Goal: Task Accomplishment & Management: Manage account settings

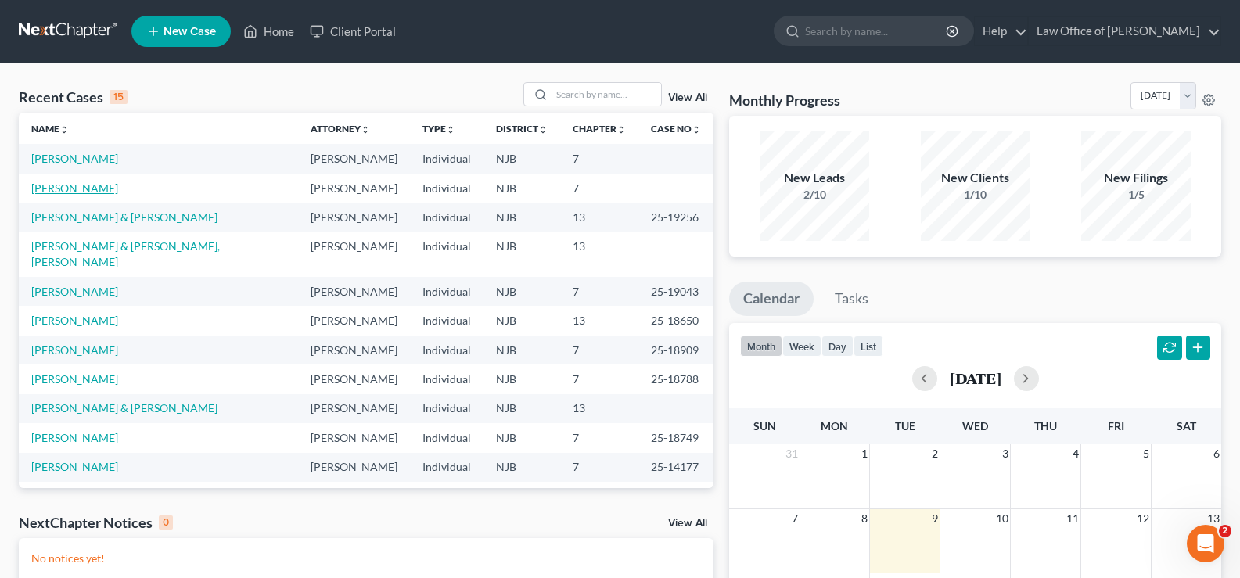
click at [60, 185] on link "[PERSON_NAME]" at bounding box center [74, 187] width 87 height 13
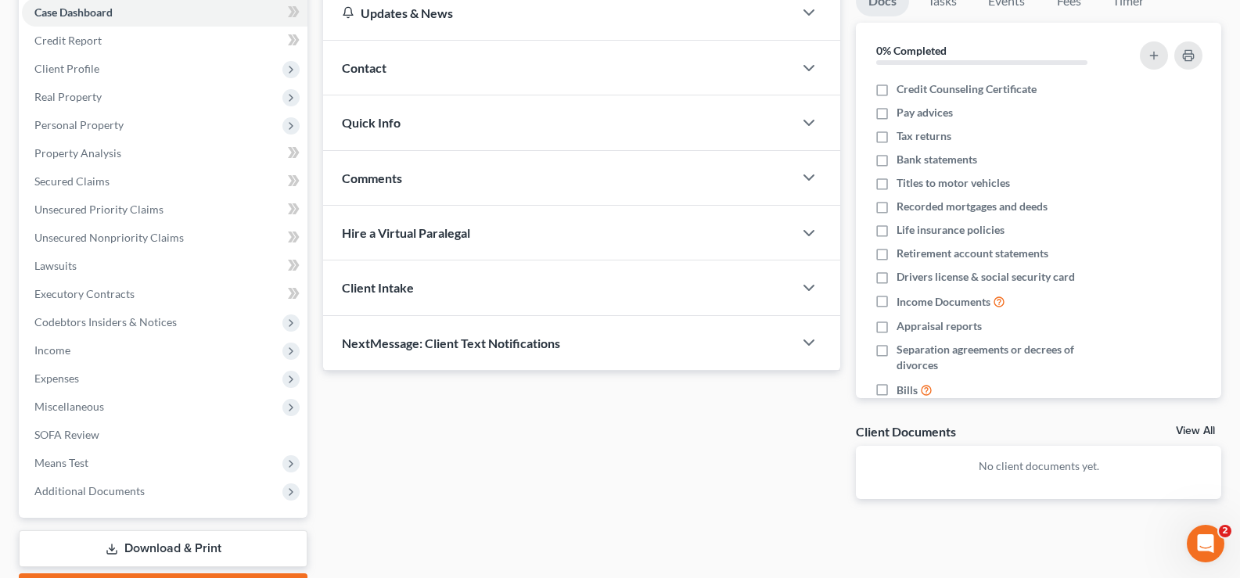
scroll to position [168, 0]
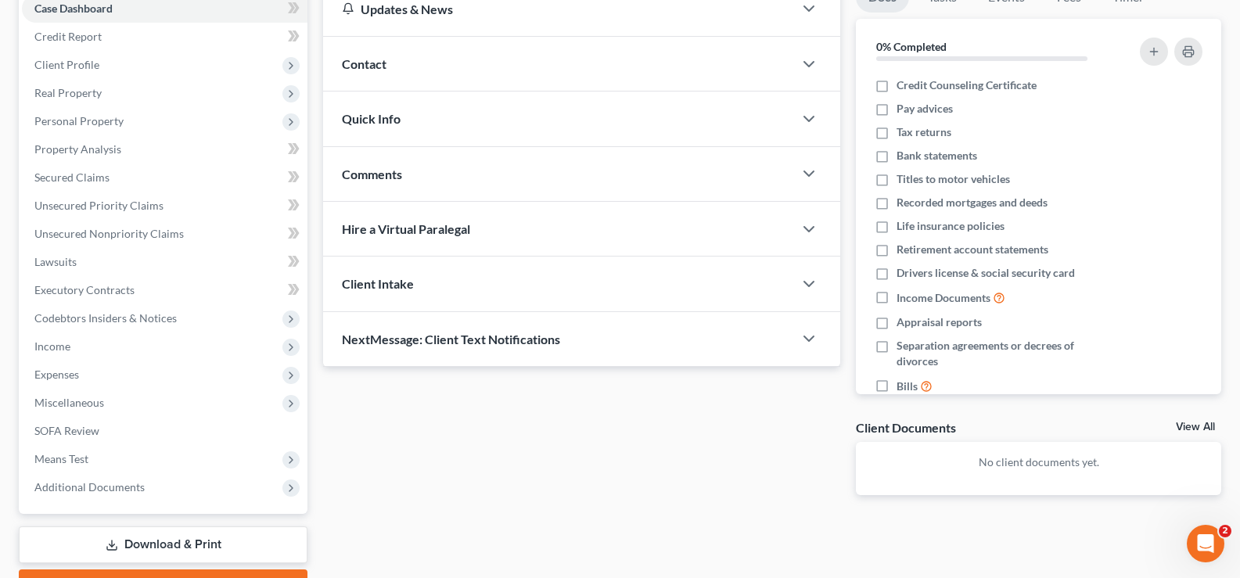
click at [164, 540] on link "Download & Print" at bounding box center [163, 544] width 289 height 37
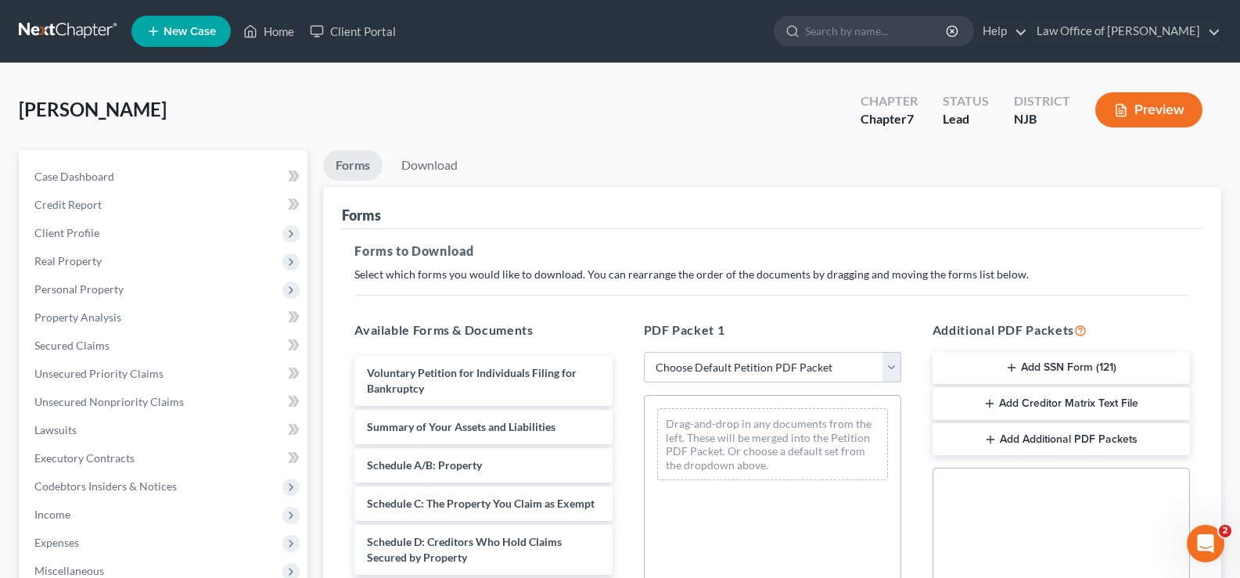
click at [1028, 362] on button "Add SSN Form (121)" at bounding box center [1060, 368] width 257 height 33
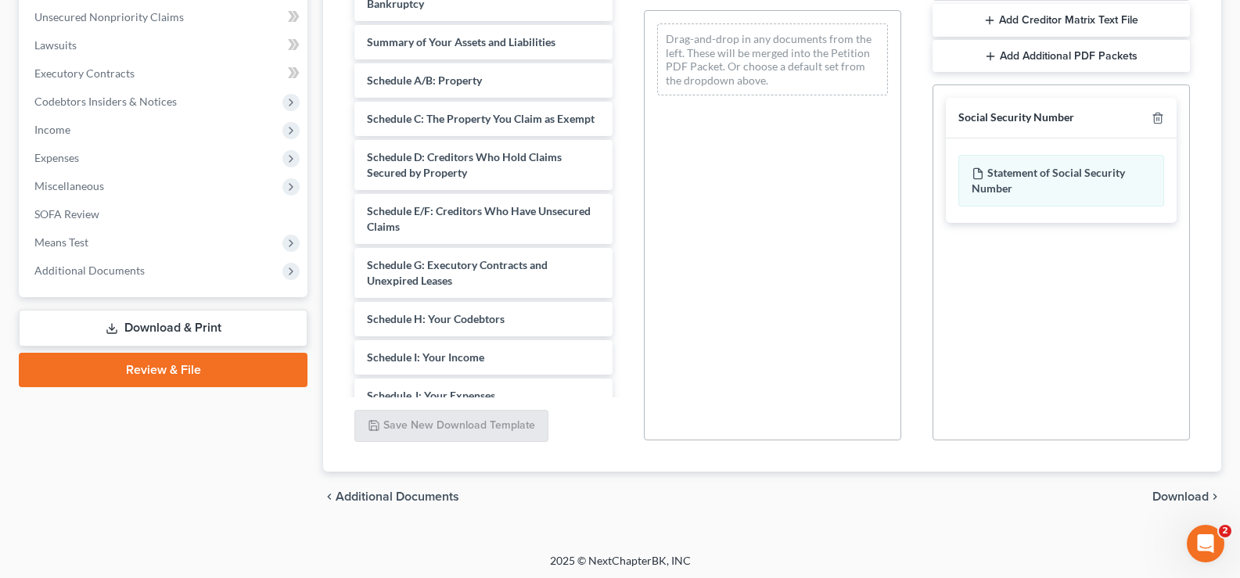
scroll to position [388, 0]
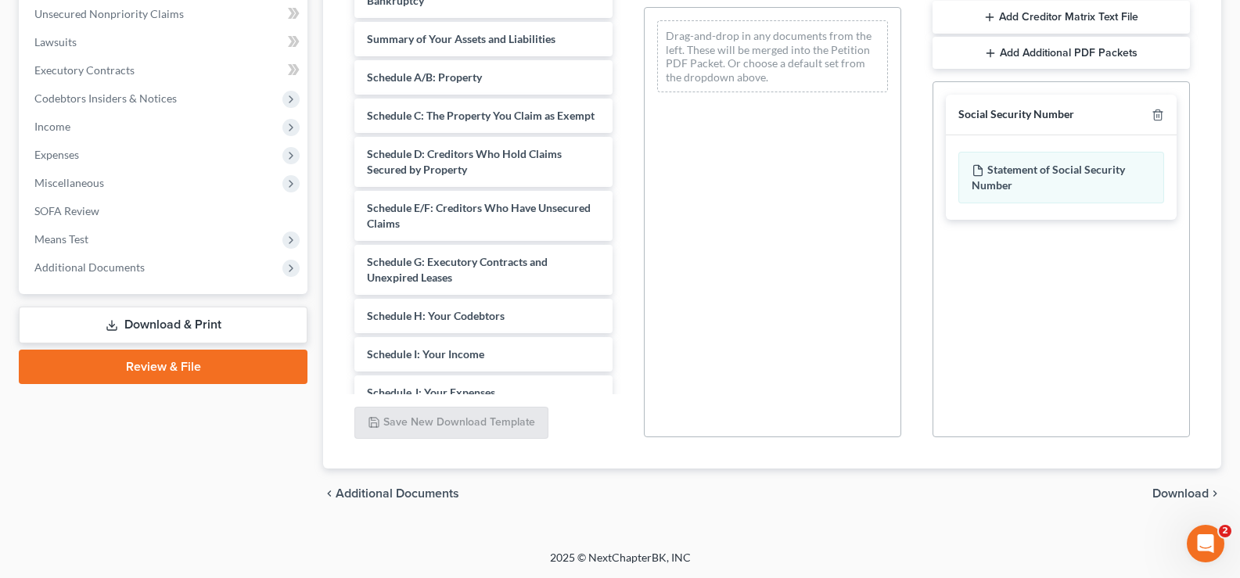
click at [1168, 493] on span "Download" at bounding box center [1180, 493] width 56 height 13
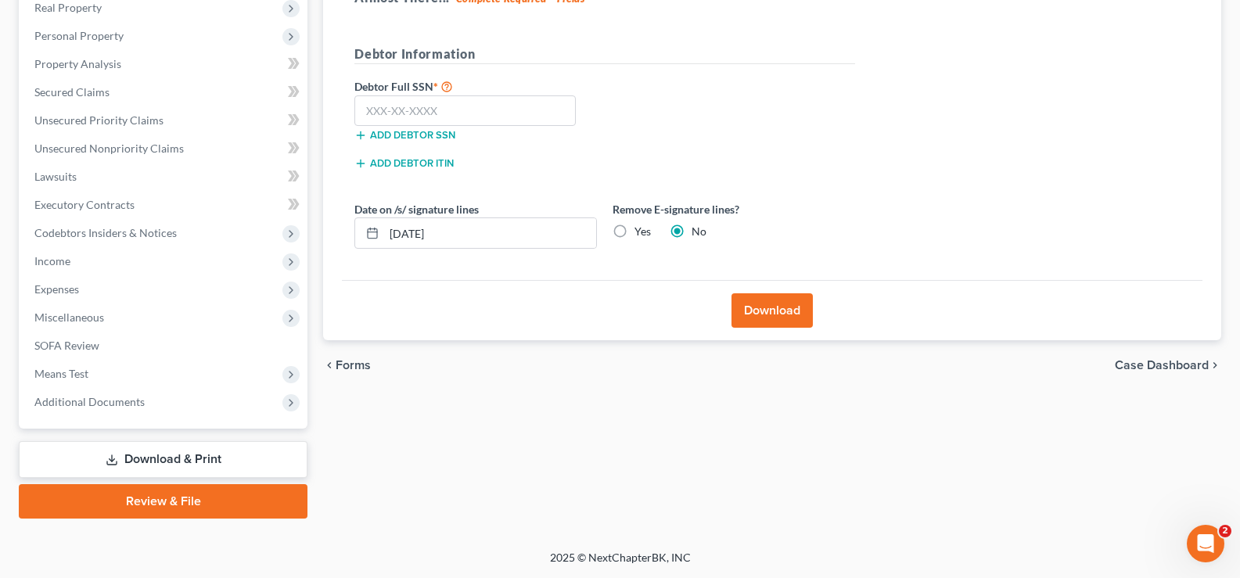
scroll to position [253, 0]
click at [396, 127] on div "Add debtor SSN" at bounding box center [475, 134] width 258 height 16
click at [394, 109] on input "text" at bounding box center [464, 110] width 221 height 31
type input "155-62-4092"
click at [769, 309] on button "Download" at bounding box center [771, 310] width 81 height 34
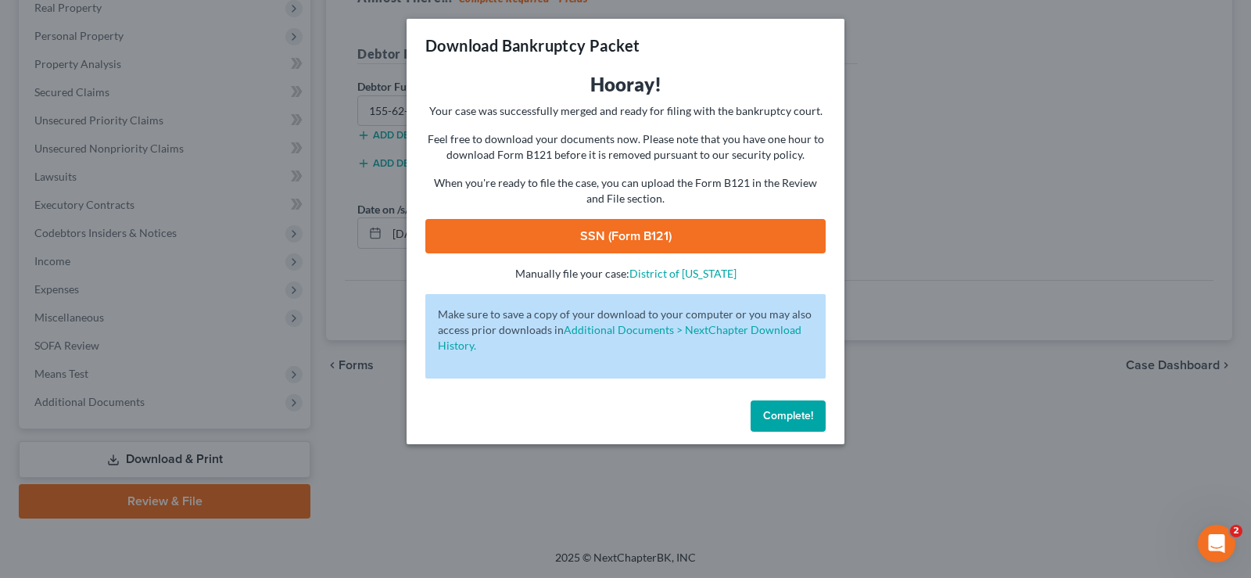
click at [612, 225] on link "SSN (Form B121)" at bounding box center [625, 236] width 400 height 34
click at [785, 409] on span "Complete!" at bounding box center [788, 415] width 50 height 13
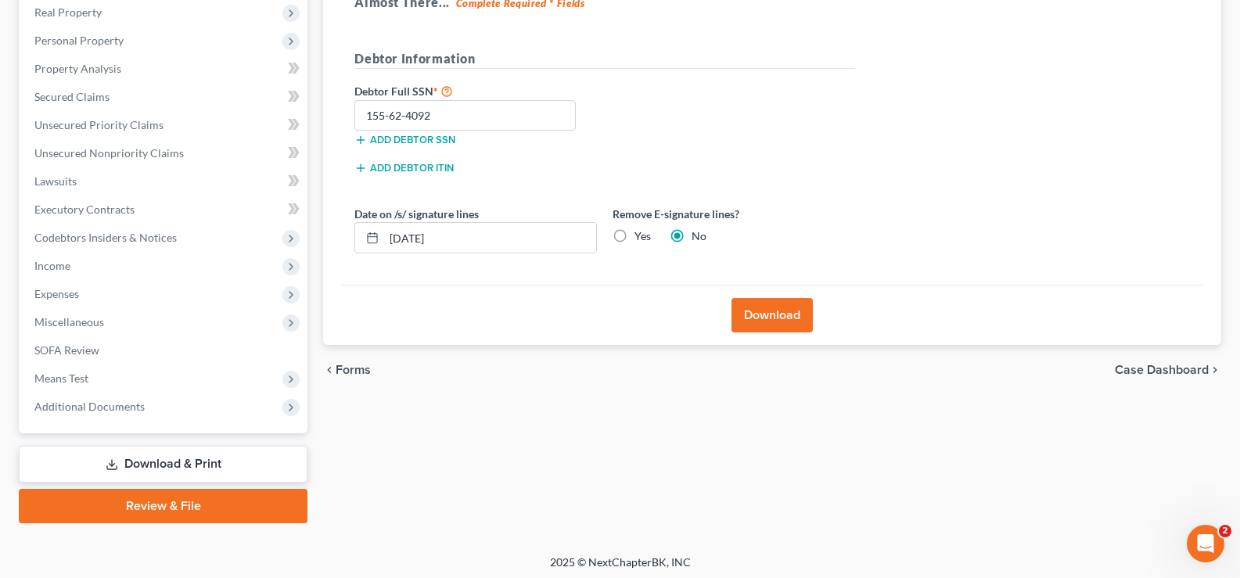
scroll to position [0, 0]
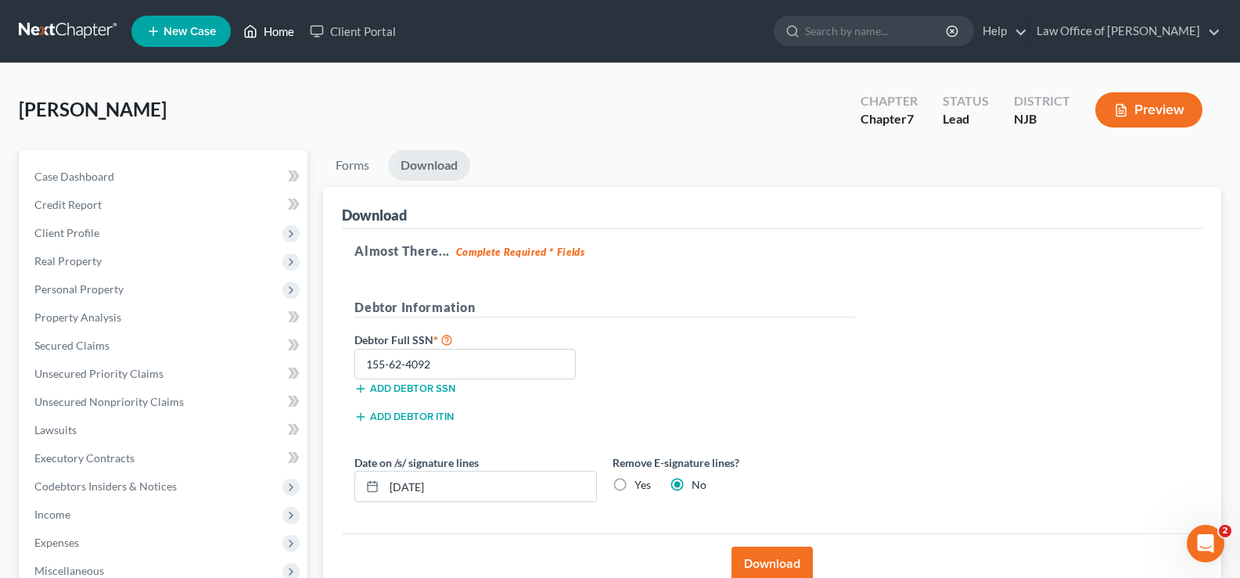
click at [271, 30] on link "Home" at bounding box center [268, 31] width 66 height 28
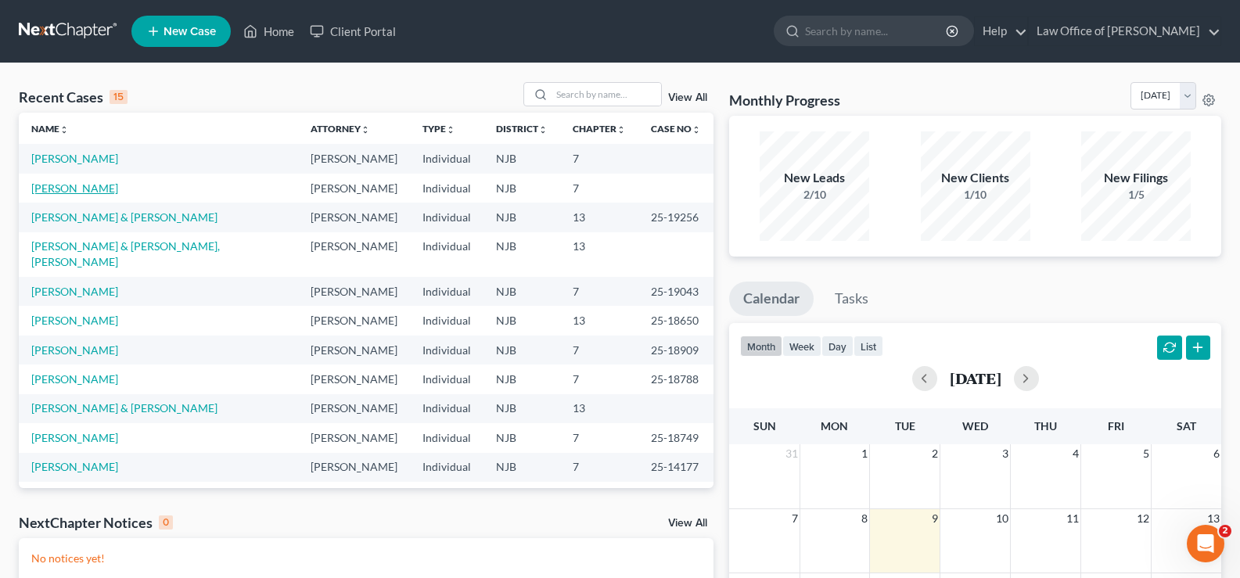
click at [81, 181] on link "[PERSON_NAME]" at bounding box center [74, 187] width 87 height 13
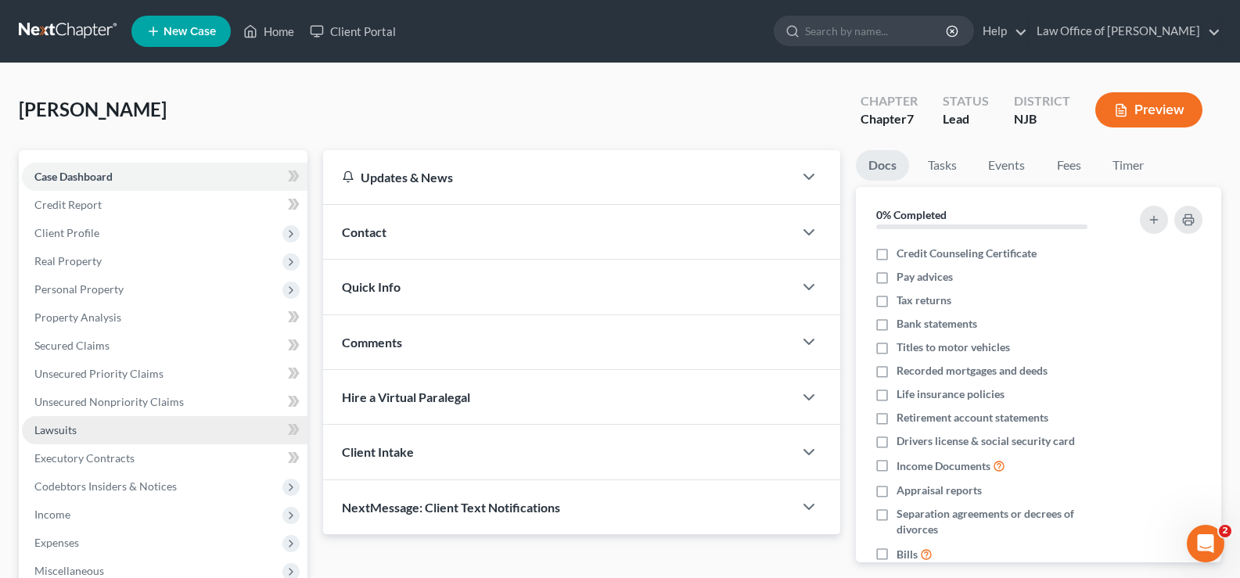
click at [47, 429] on span "Lawsuits" at bounding box center [55, 429] width 42 height 13
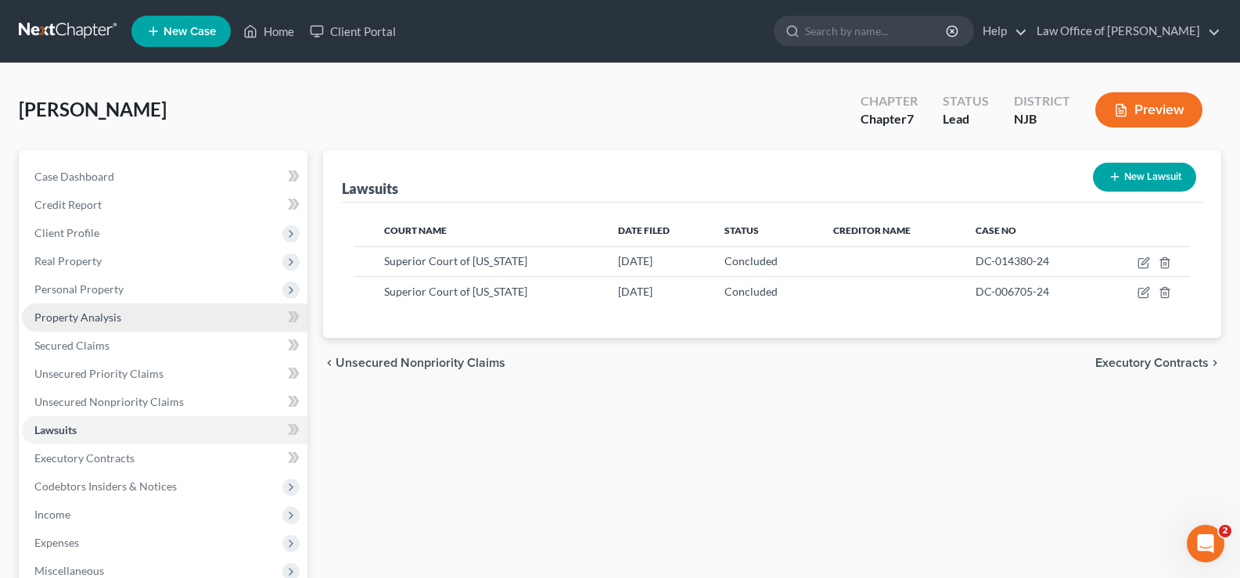
click at [81, 310] on span "Property Analysis" at bounding box center [77, 316] width 87 height 13
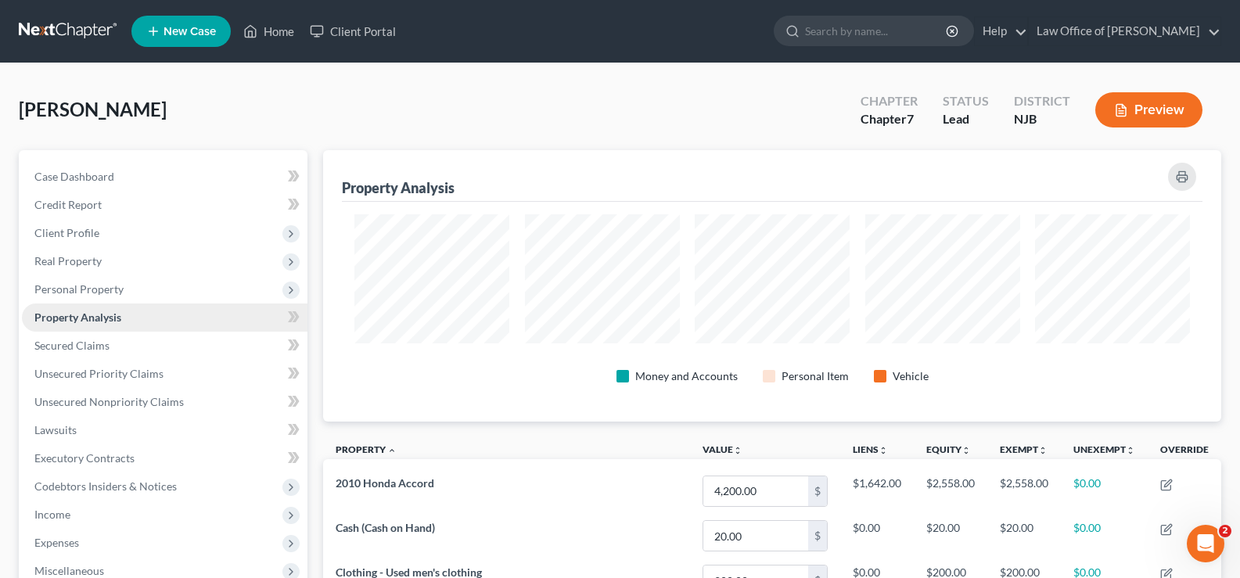
scroll to position [271, 898]
click at [65, 372] on span "Unsecured Priority Claims" at bounding box center [98, 373] width 129 height 13
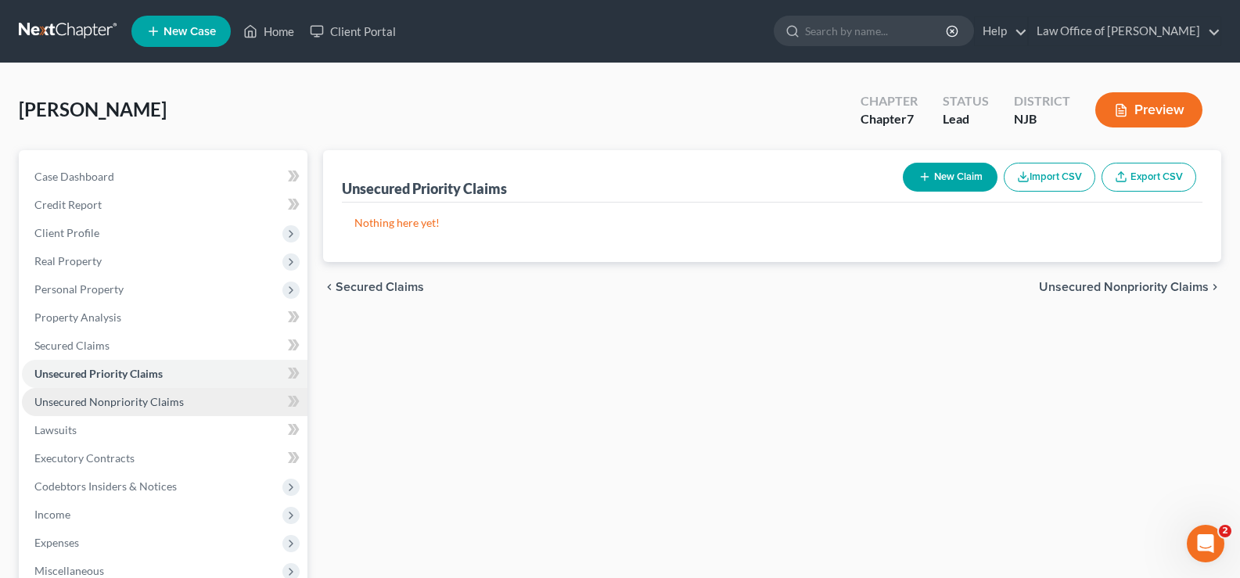
click at [71, 403] on span "Unsecured Nonpriority Claims" at bounding box center [108, 401] width 149 height 13
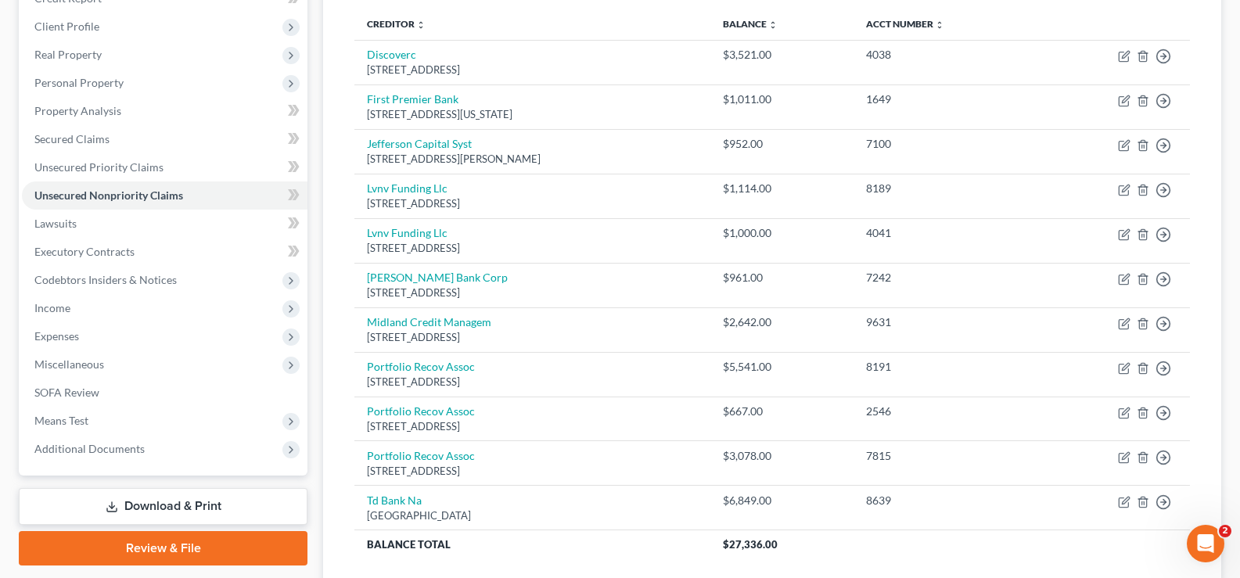
scroll to position [328, 0]
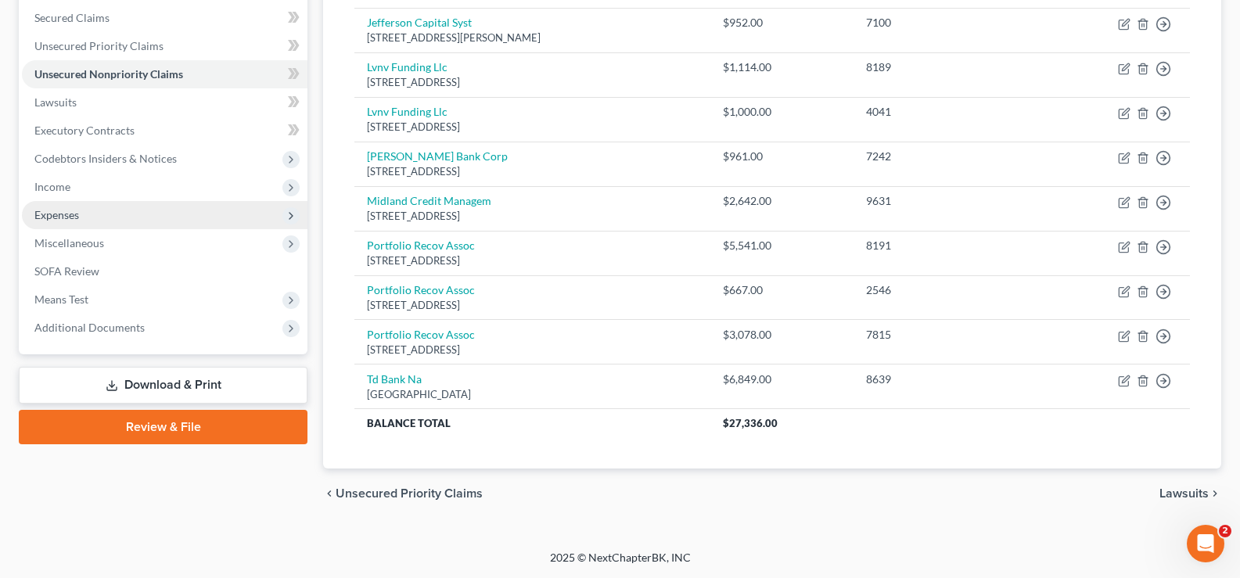
click at [71, 213] on span "Expenses" at bounding box center [56, 214] width 45 height 13
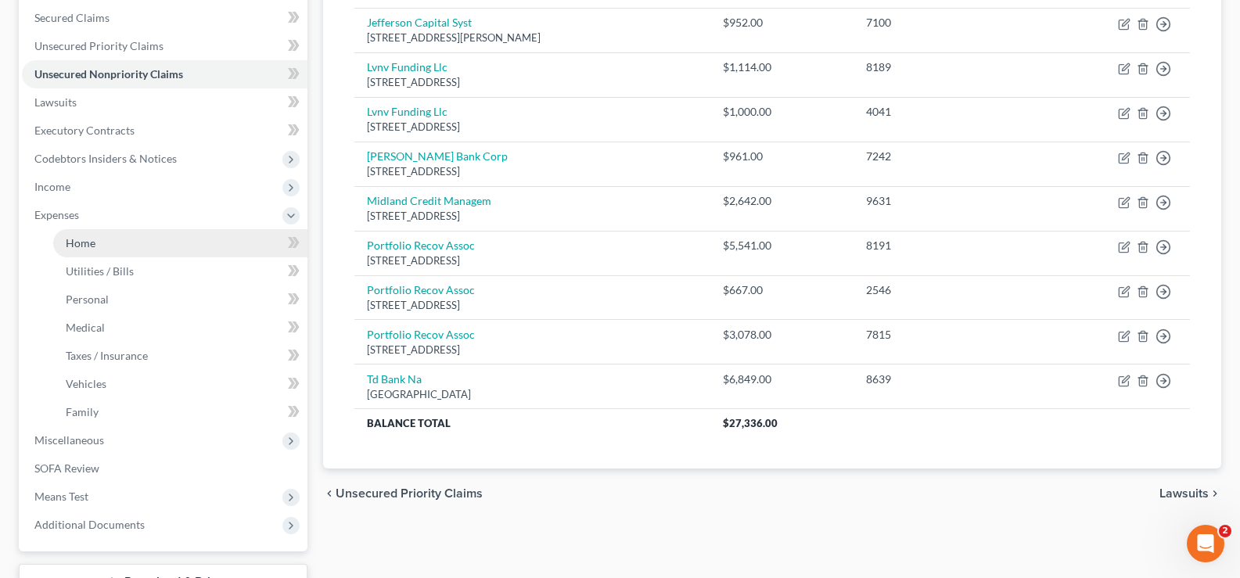
click at [80, 239] on span "Home" at bounding box center [81, 242] width 30 height 13
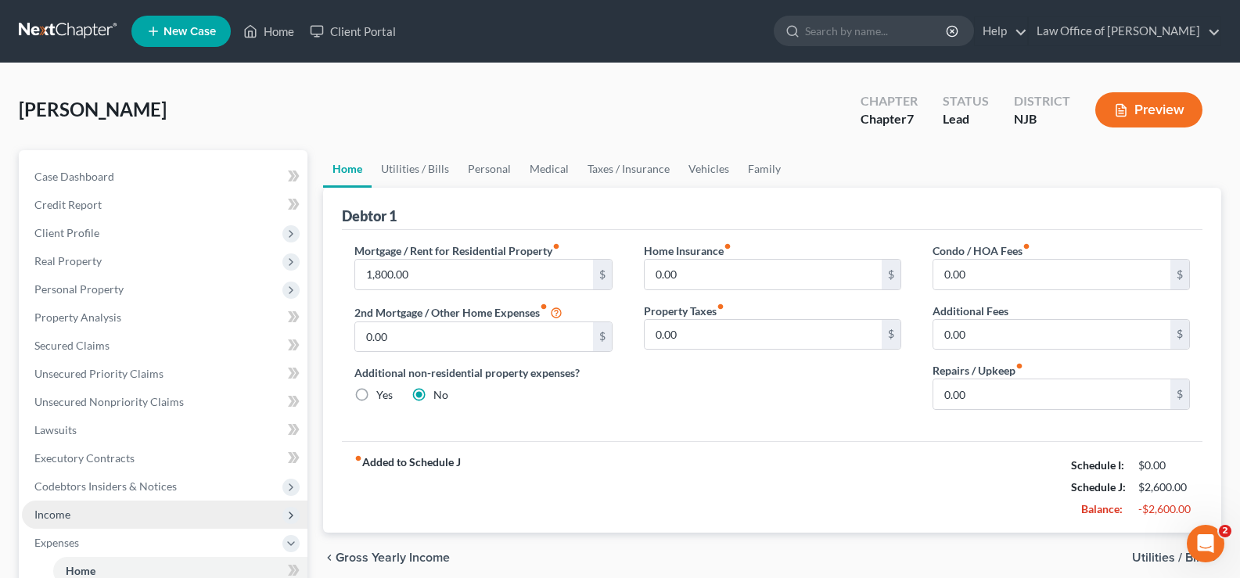
click at [42, 509] on span "Income" at bounding box center [52, 514] width 36 height 13
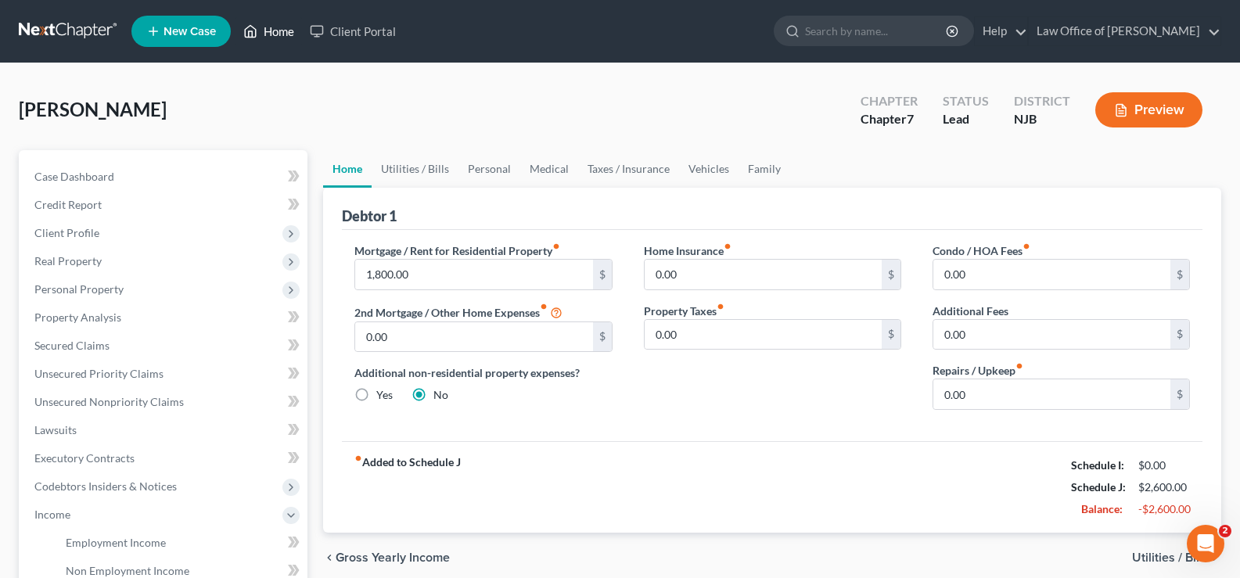
click at [262, 26] on link "Home" at bounding box center [268, 31] width 66 height 28
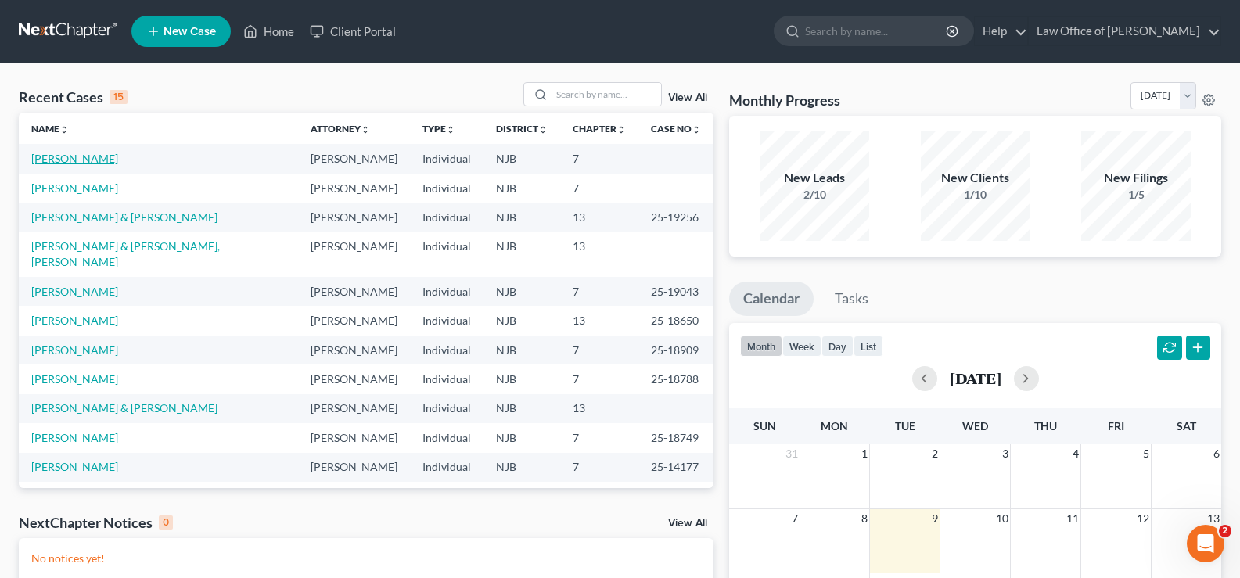
click at [50, 160] on link "[PERSON_NAME]" at bounding box center [74, 158] width 87 height 13
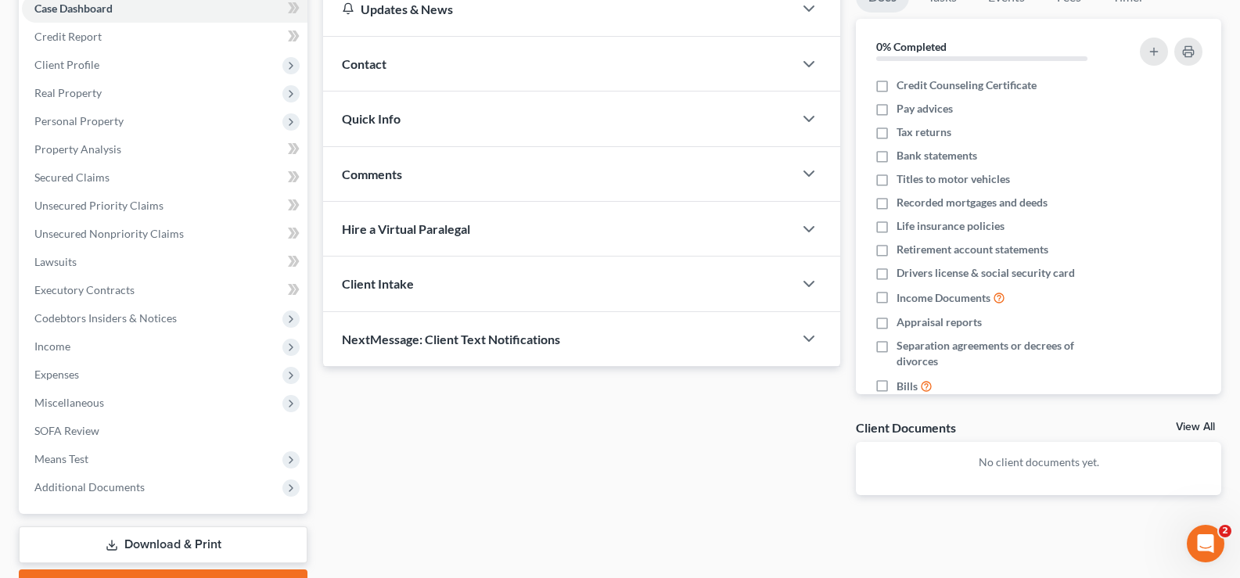
scroll to position [253, 0]
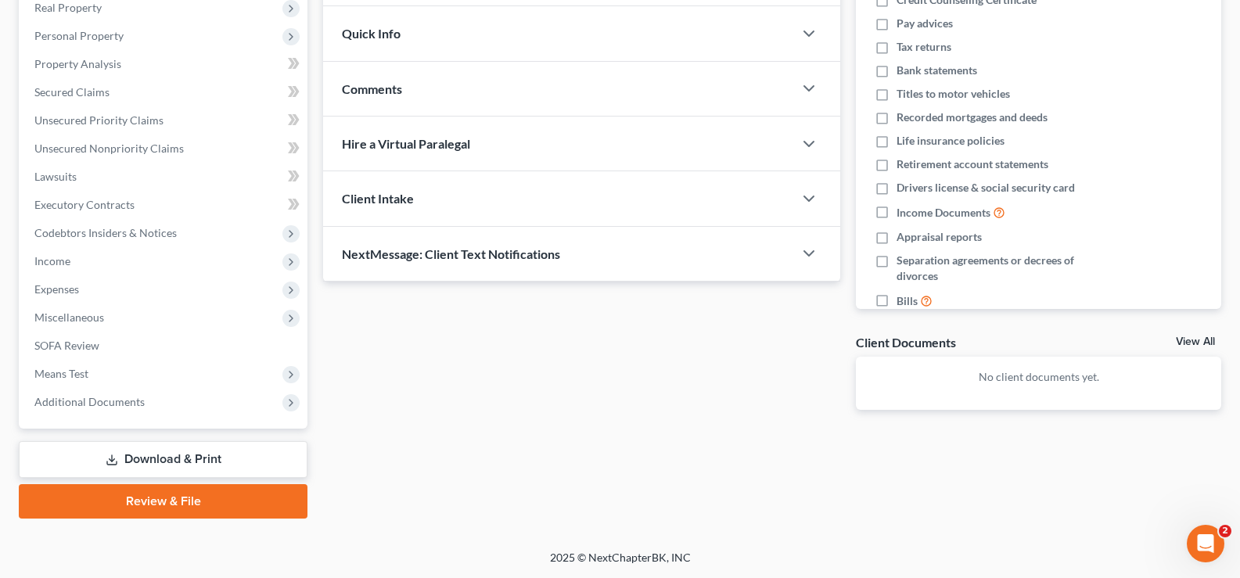
click at [151, 454] on link "Download & Print" at bounding box center [163, 459] width 289 height 37
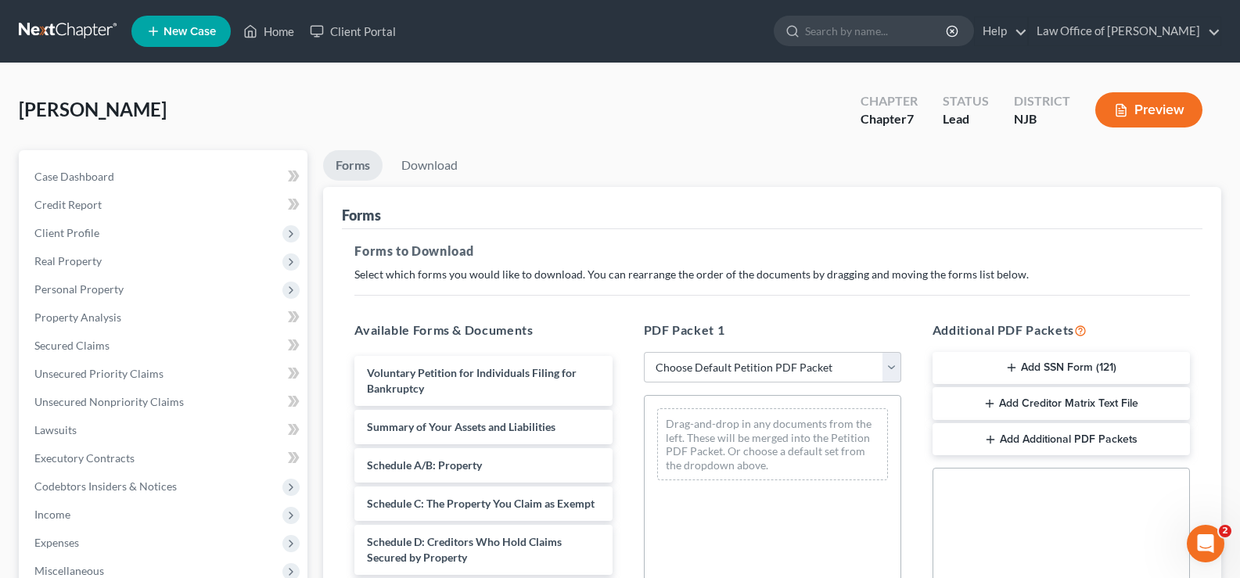
click at [1008, 362] on icon "button" at bounding box center [1011, 367] width 13 height 13
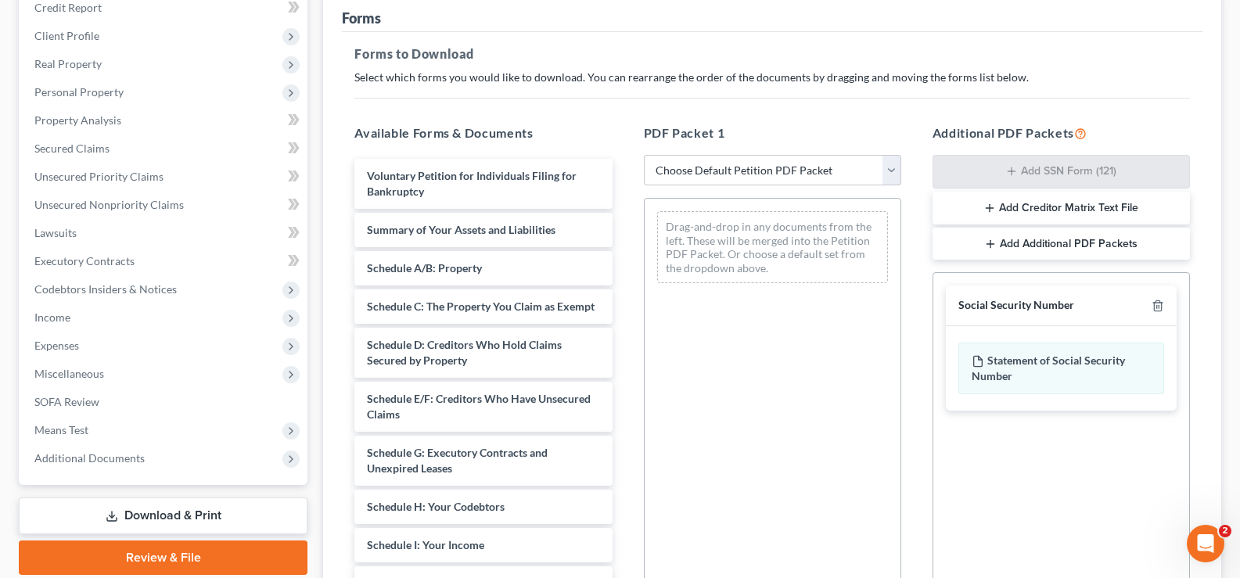
scroll to position [198, 0]
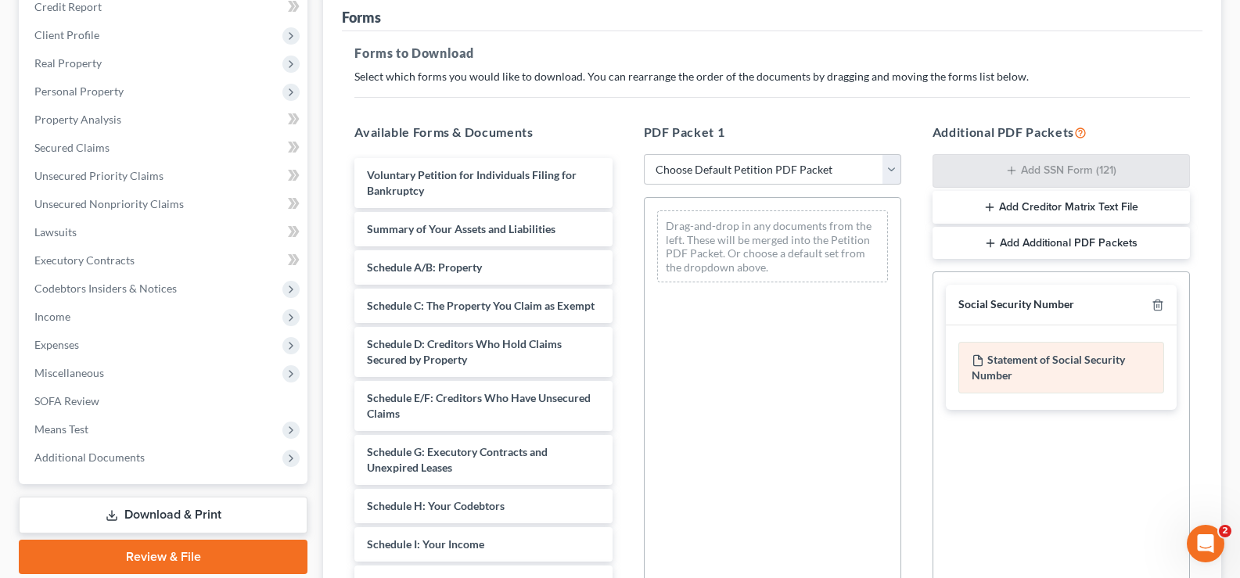
click at [1018, 358] on div "Statement of Social Security Number" at bounding box center [1061, 368] width 206 height 52
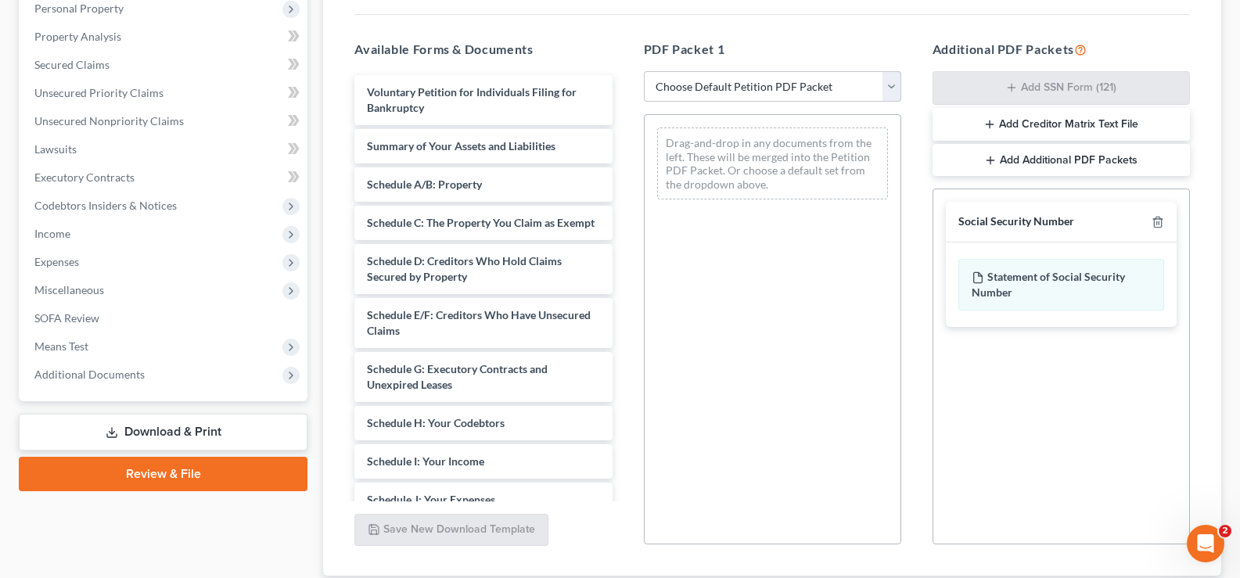
scroll to position [388, 0]
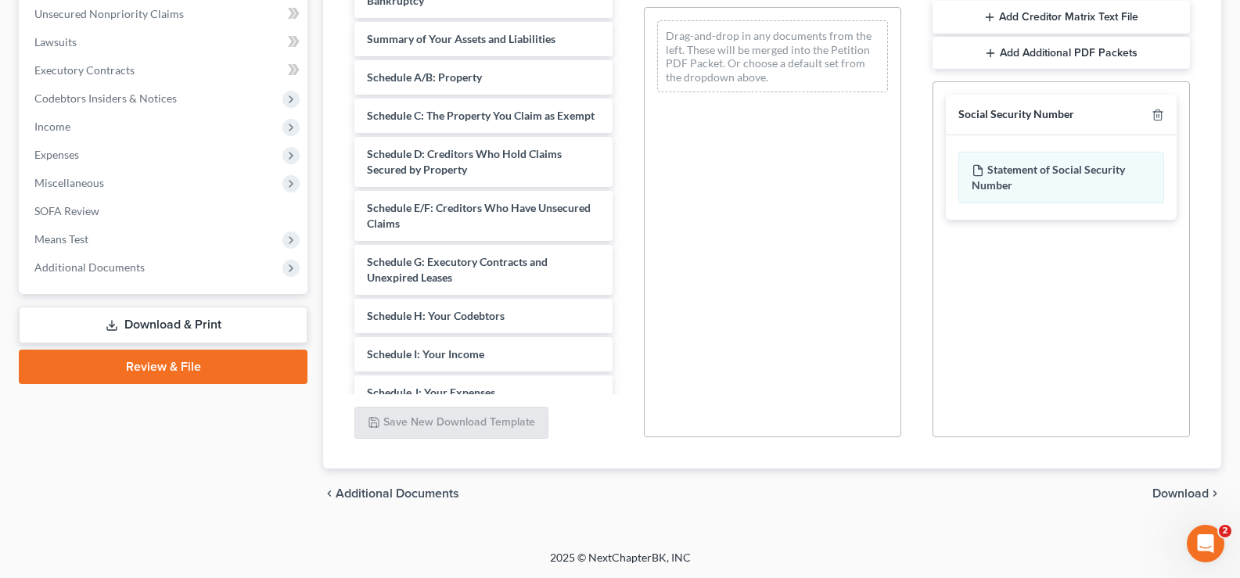
click at [1171, 487] on span "Download" at bounding box center [1180, 493] width 56 height 13
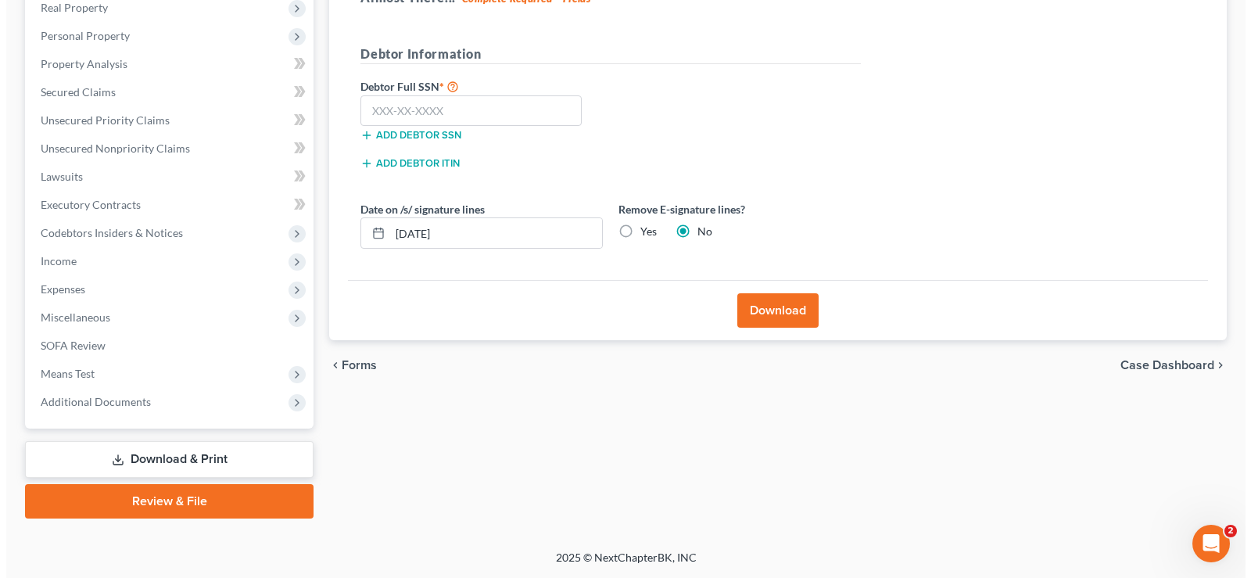
scroll to position [253, 0]
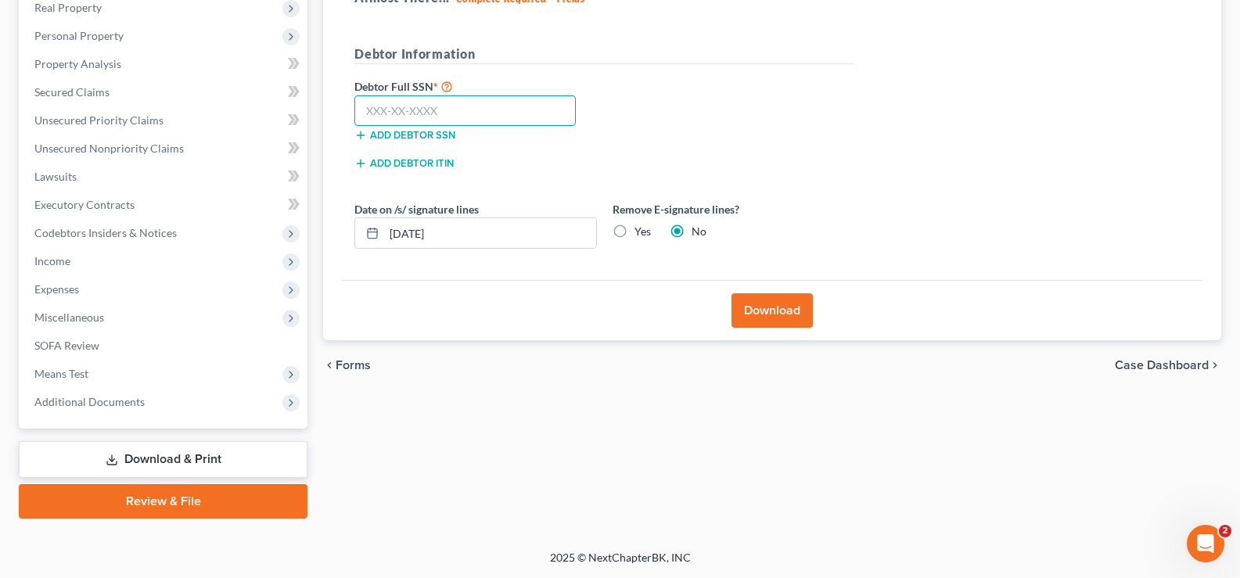
click at [455, 106] on input "text" at bounding box center [464, 110] width 221 height 31
type input "141-74-6315"
click at [766, 306] on button "Download" at bounding box center [771, 310] width 81 height 34
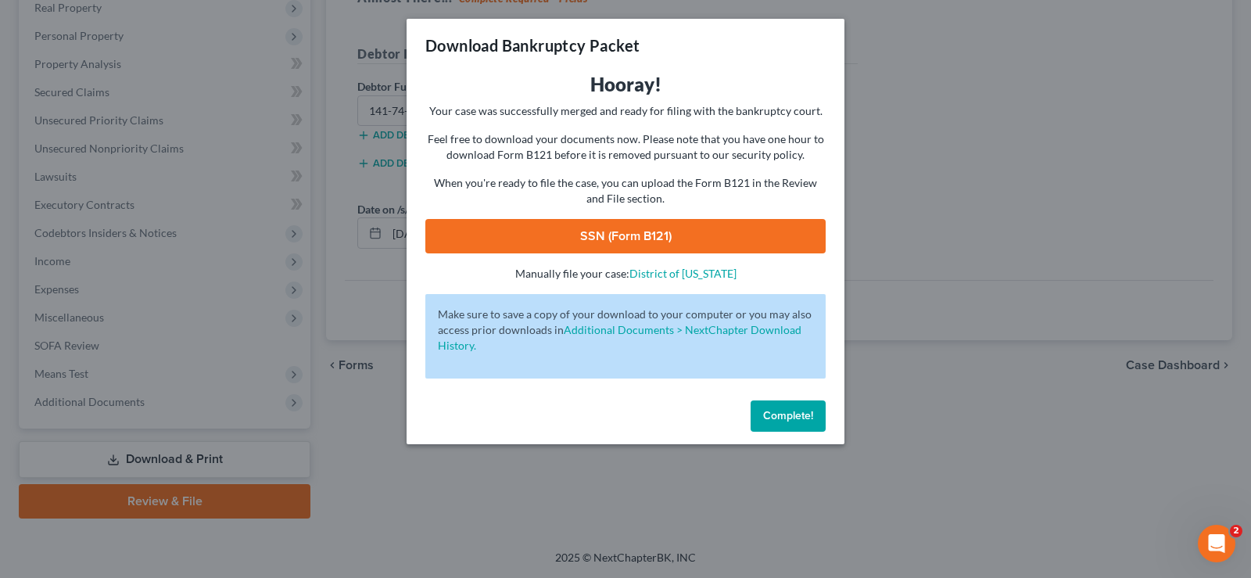
click at [700, 234] on link "SSN (Form B121)" at bounding box center [625, 236] width 400 height 34
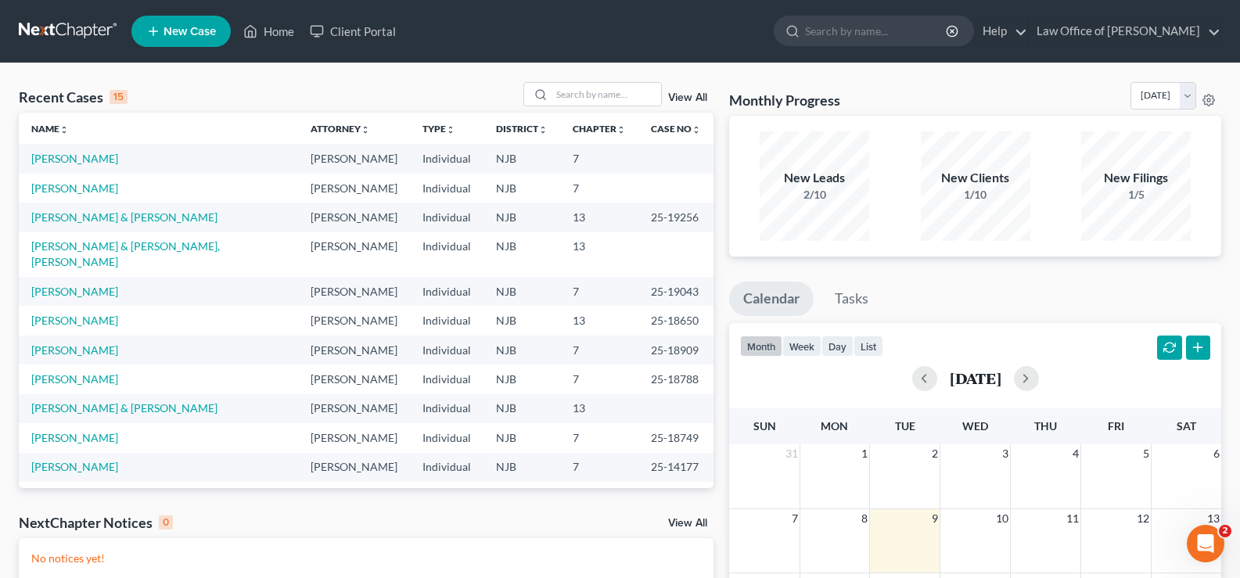
click at [186, 20] on link "New Case" at bounding box center [180, 31] width 99 height 31
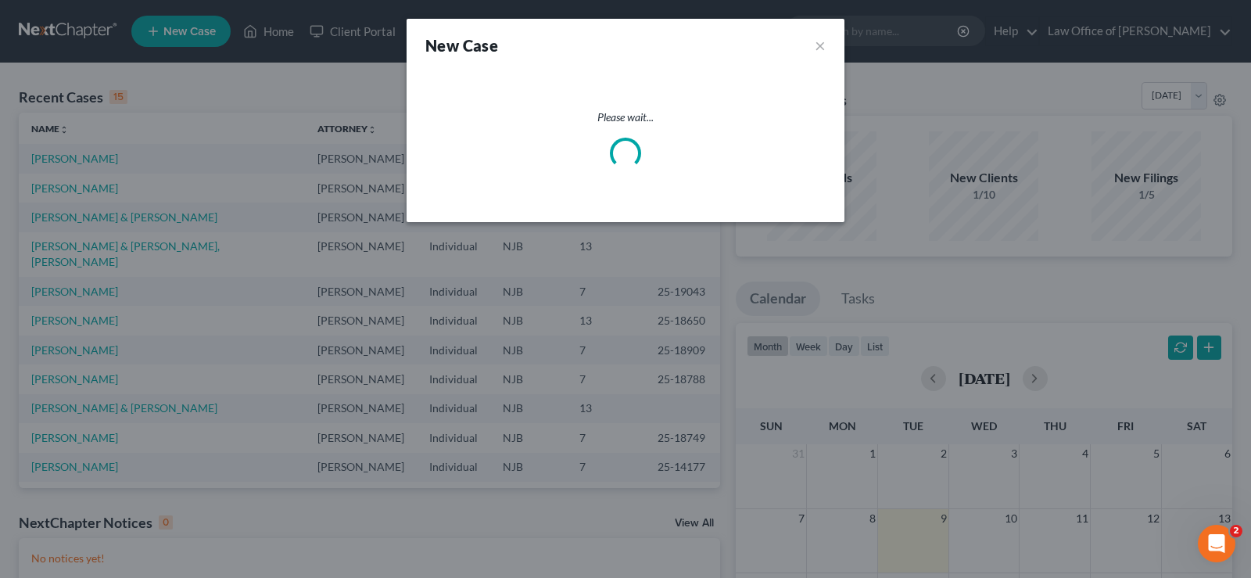
select select "51"
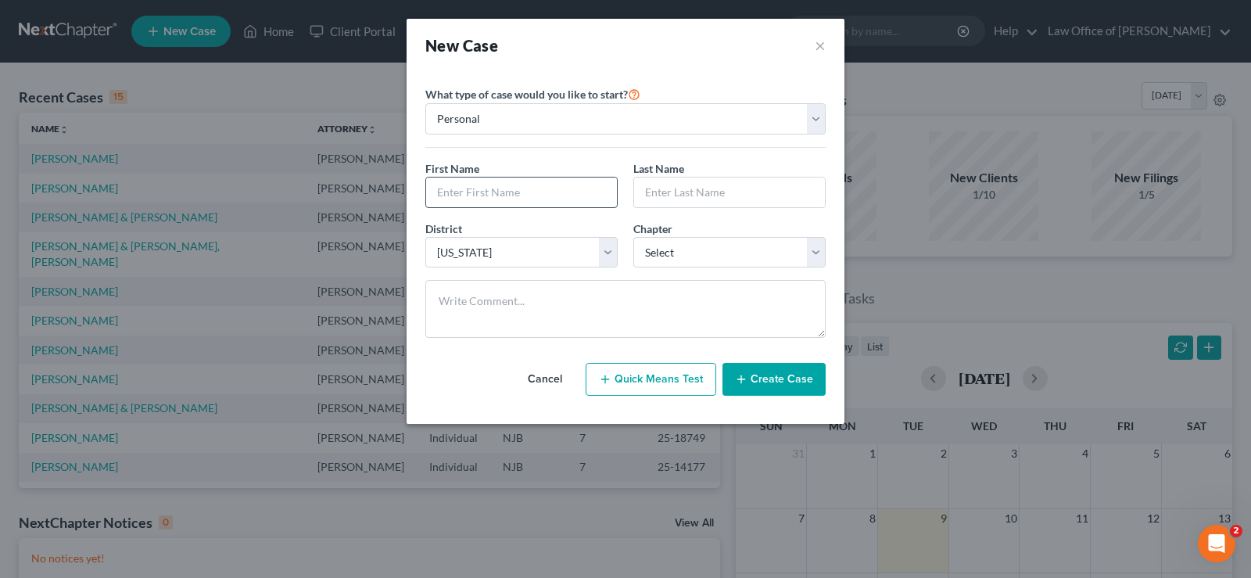
click at [483, 196] on input "text" at bounding box center [521, 193] width 191 height 30
type input "[PERSON_NAME]"
type input "Rid"
drag, startPoint x: 821, startPoint y: 35, endPoint x: 818, endPoint y: 44, distance: 9.2
click at [821, 36] on button "×" at bounding box center [820, 45] width 11 height 22
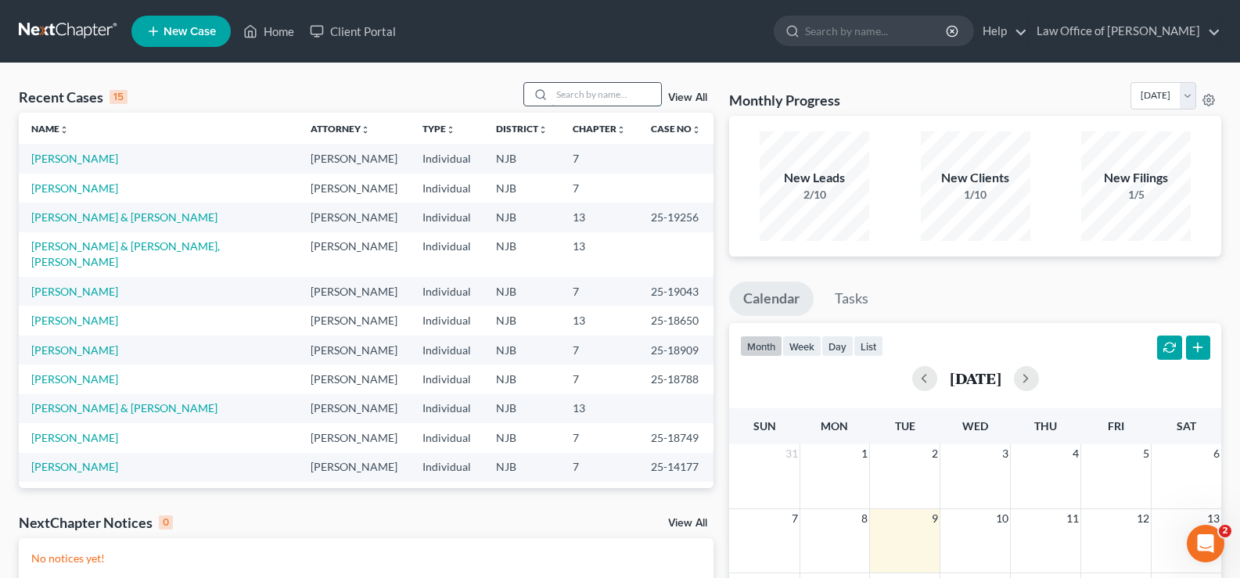
click at [569, 93] on input "search" at bounding box center [605, 94] width 109 height 23
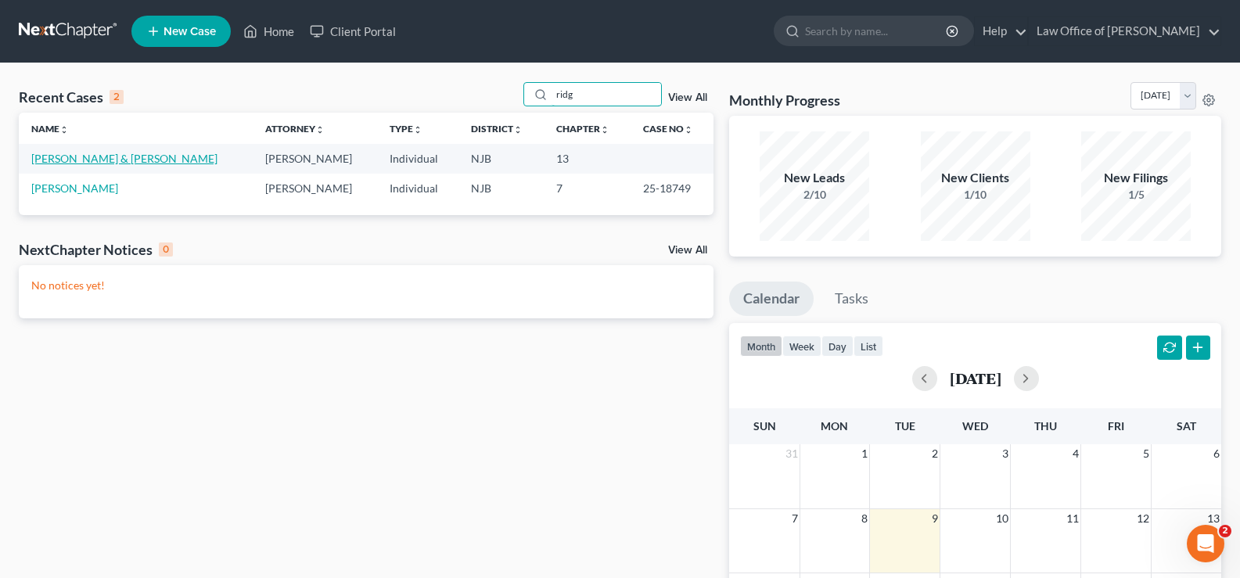
type input "ridg"
click at [165, 160] on link "[PERSON_NAME] & [PERSON_NAME]" at bounding box center [124, 158] width 186 height 13
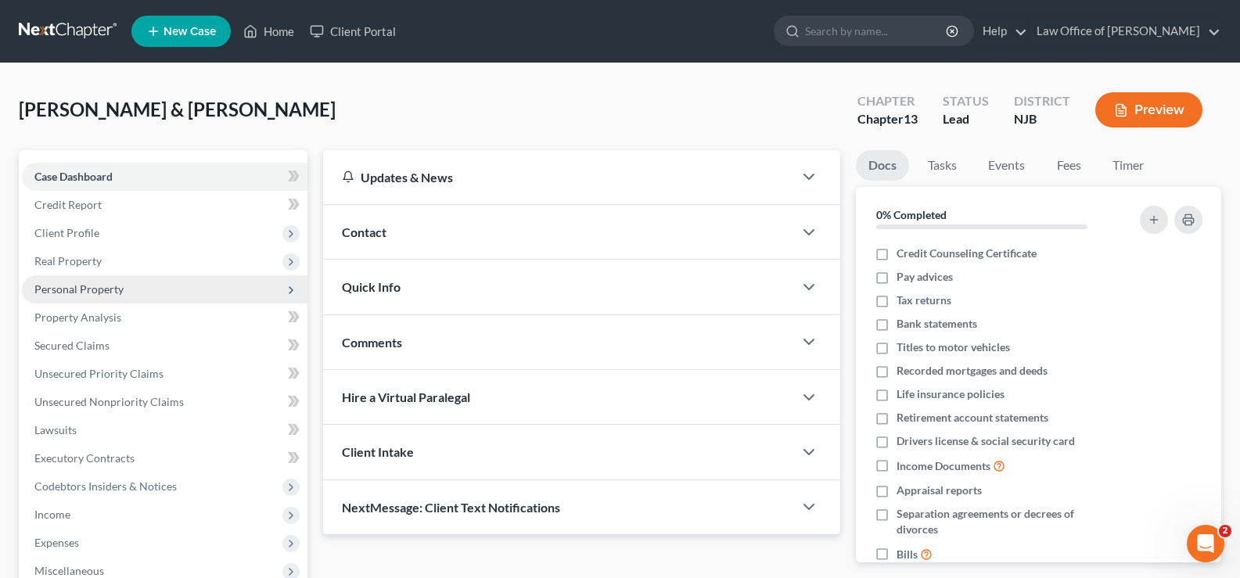
click at [76, 284] on span "Personal Property" at bounding box center [78, 288] width 89 height 13
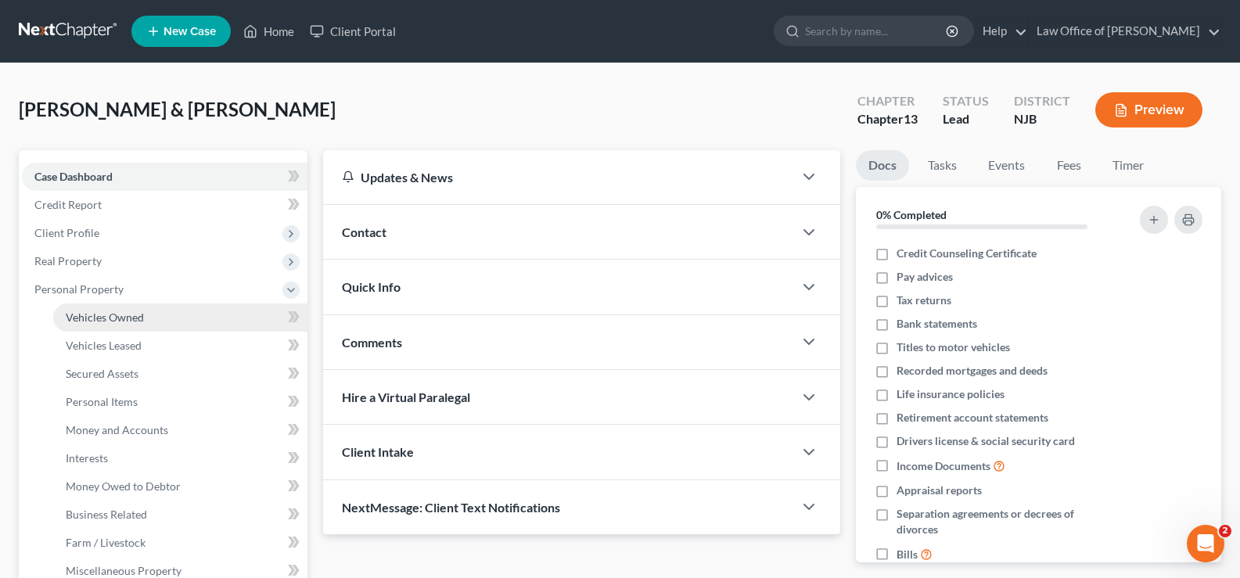
click at [129, 314] on span "Vehicles Owned" at bounding box center [105, 316] width 78 height 13
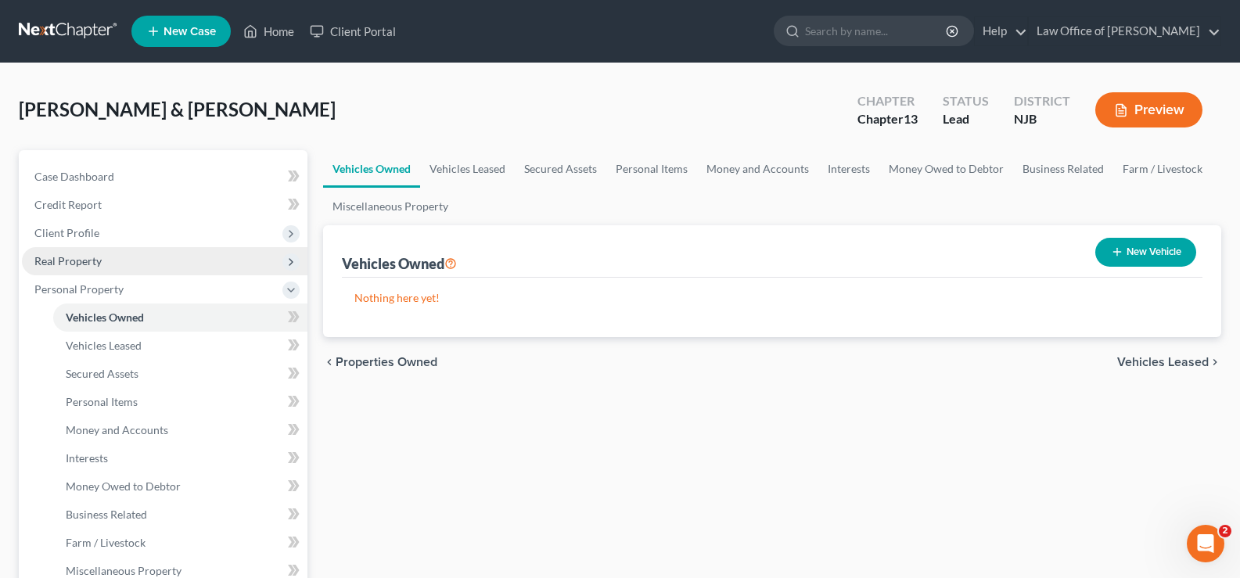
click at [52, 258] on span "Real Property" at bounding box center [67, 260] width 67 height 13
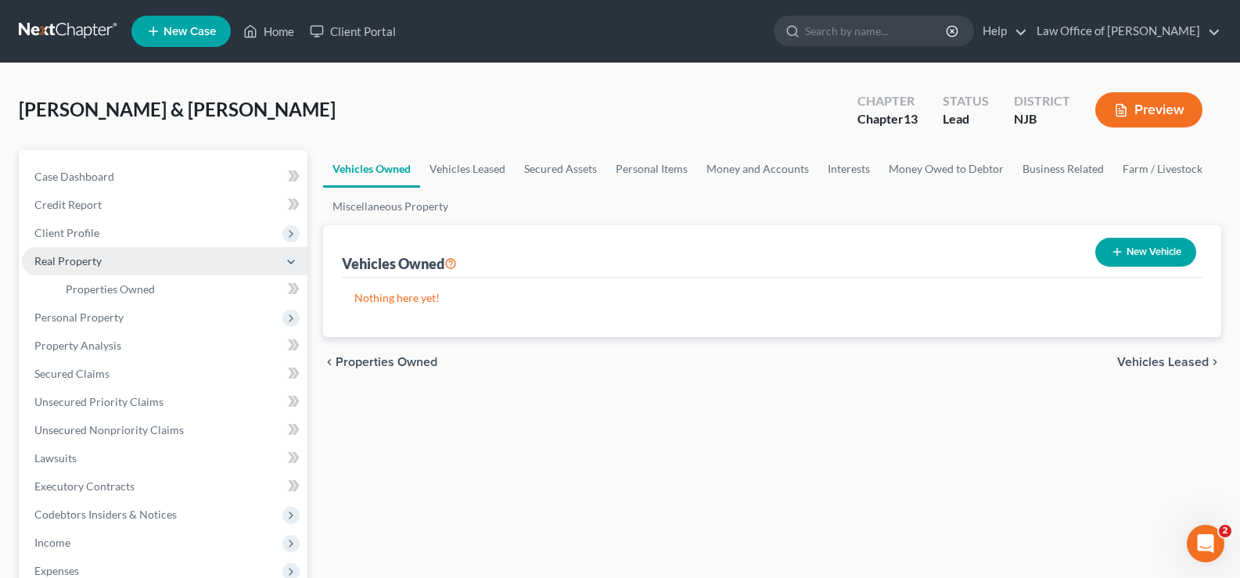
click at [52, 258] on span "Real Property" at bounding box center [67, 260] width 67 height 13
click at [60, 255] on span "Real Property" at bounding box center [67, 260] width 67 height 13
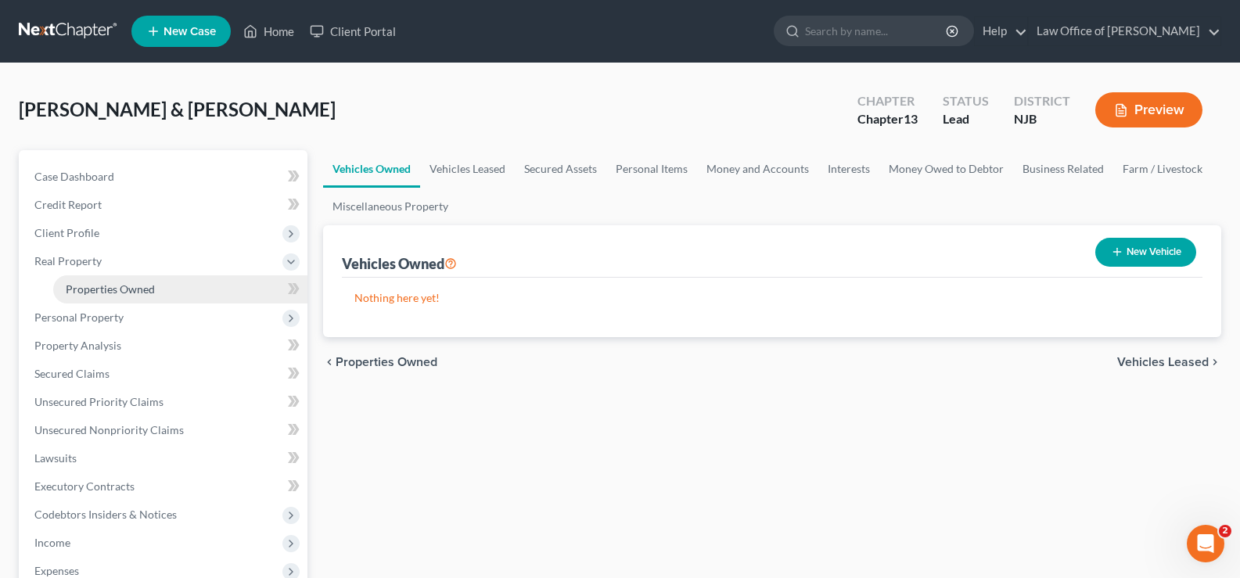
click at [110, 281] on link "Properties Owned" at bounding box center [180, 289] width 254 height 28
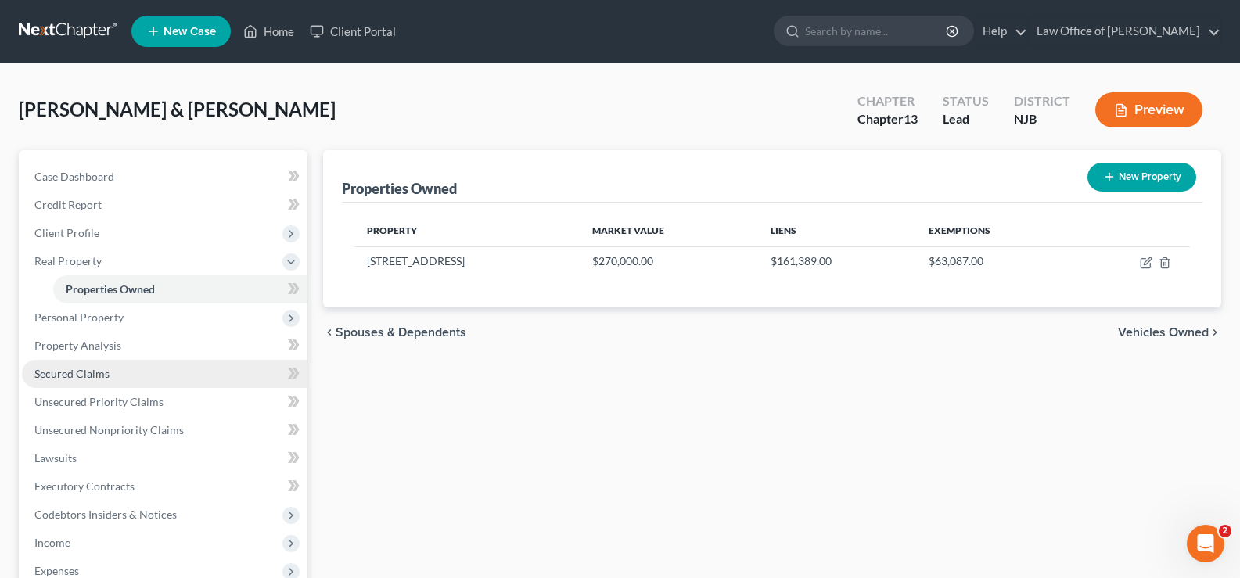
click at [76, 371] on span "Secured Claims" at bounding box center [71, 373] width 75 height 13
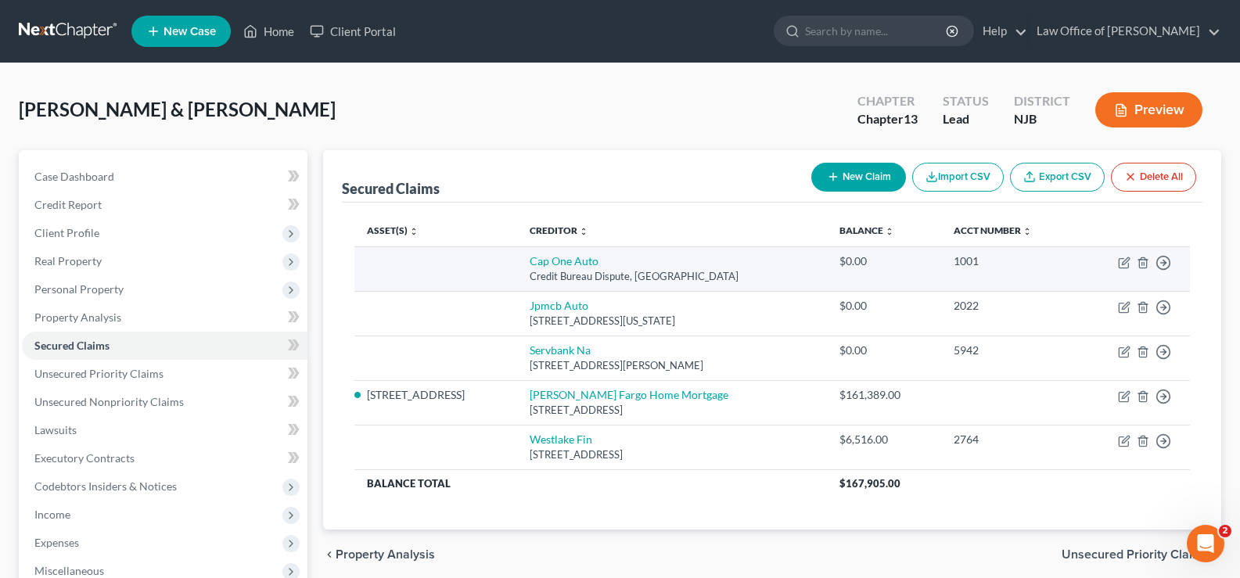
click at [1139, 254] on td "Move to E Move to F Move to G Move to Notice Only" at bounding box center [1134, 268] width 112 height 45
click at [1139, 260] on icon "button" at bounding box center [1142, 262] width 7 height 10
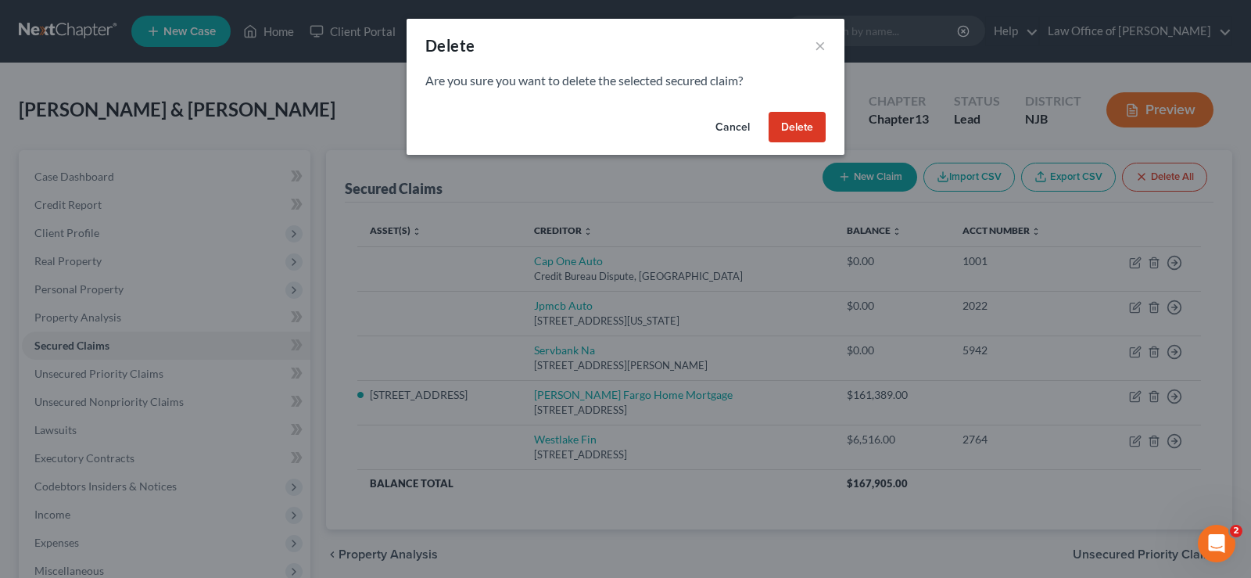
click at [795, 124] on button "Delete" at bounding box center [797, 127] width 57 height 31
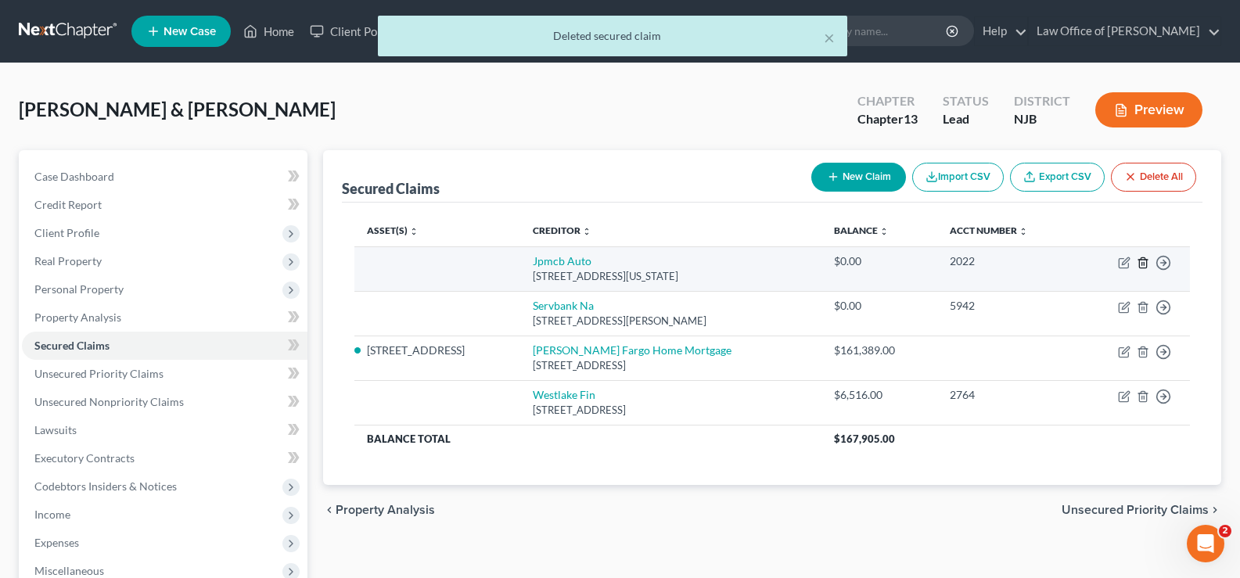
click at [1141, 257] on icon "button" at bounding box center [1142, 263] width 13 height 13
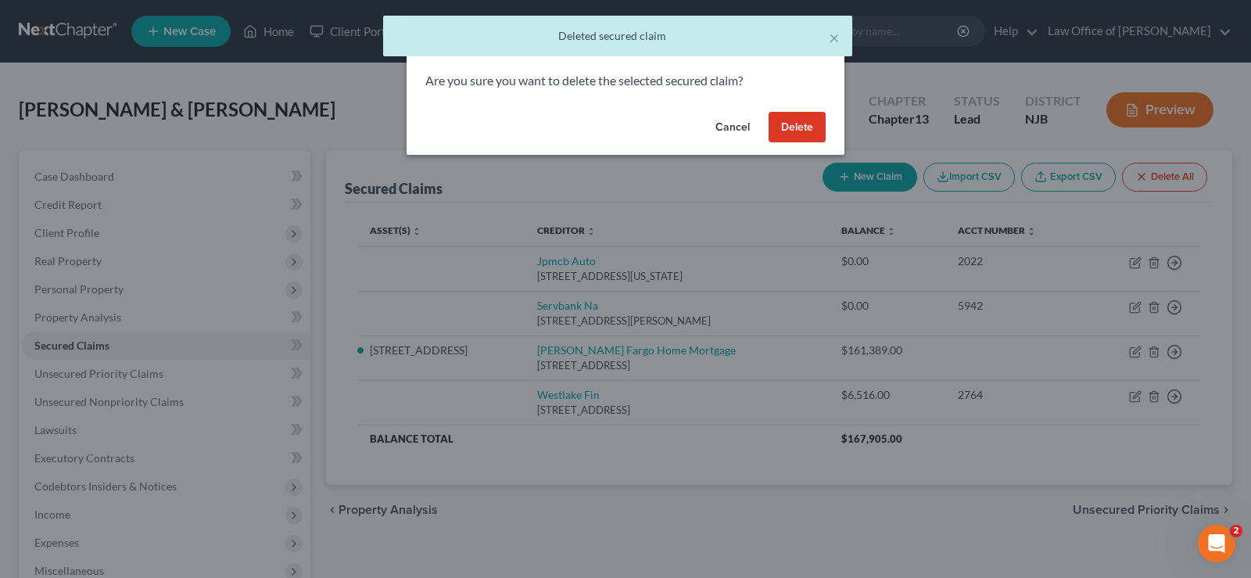
click at [805, 117] on button "Delete" at bounding box center [797, 127] width 57 height 31
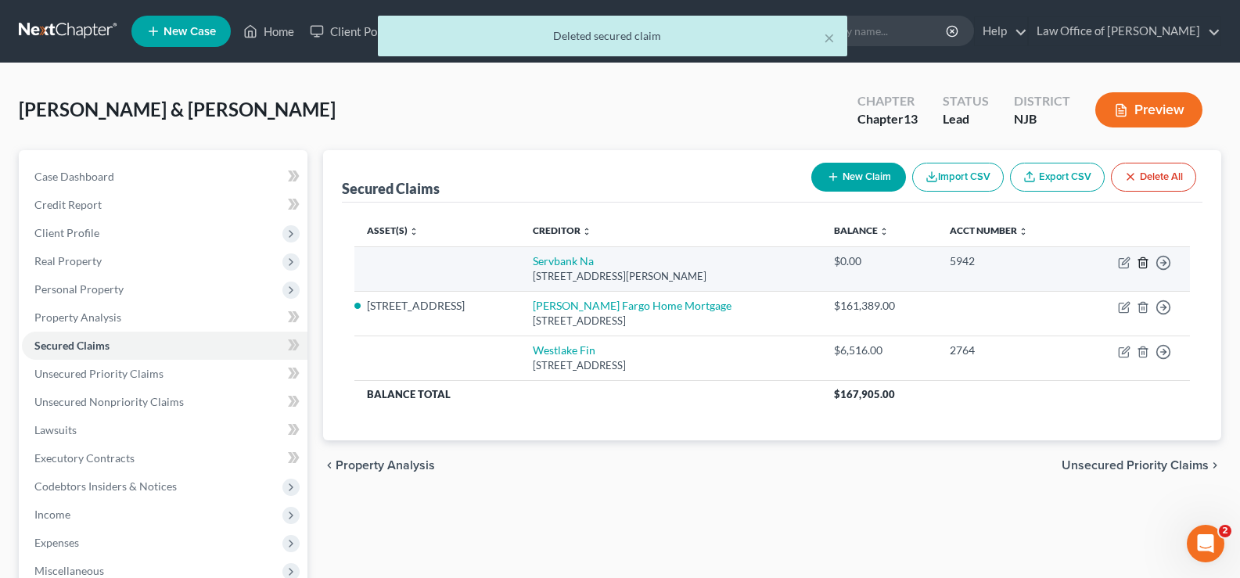
click at [1143, 260] on icon "button" at bounding box center [1142, 263] width 13 height 13
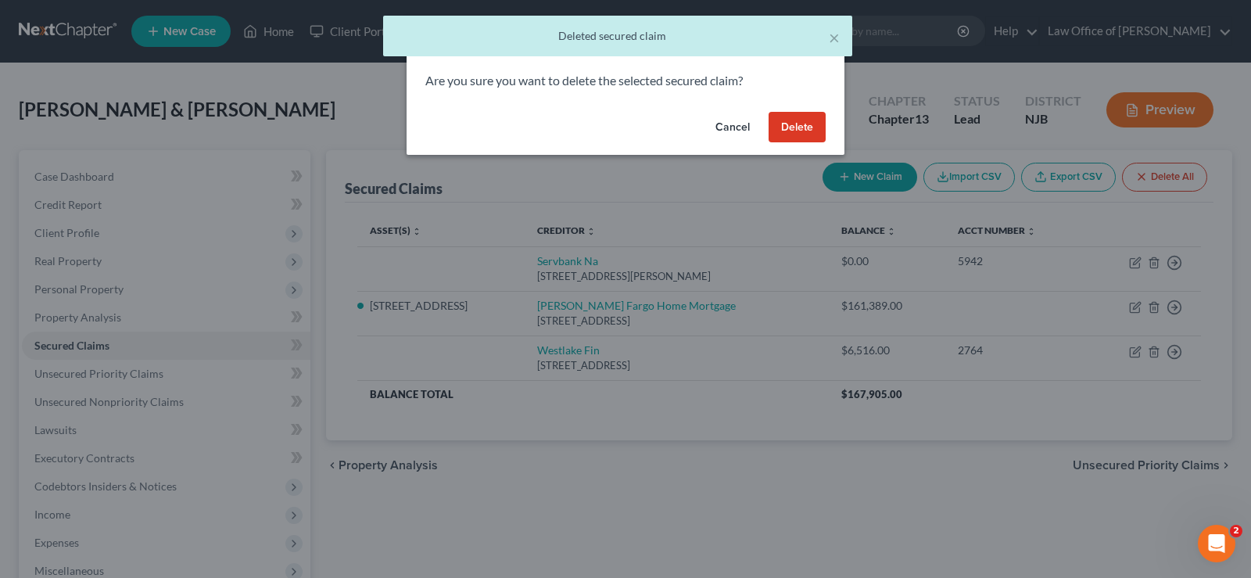
click at [807, 139] on button "Delete" at bounding box center [797, 127] width 57 height 31
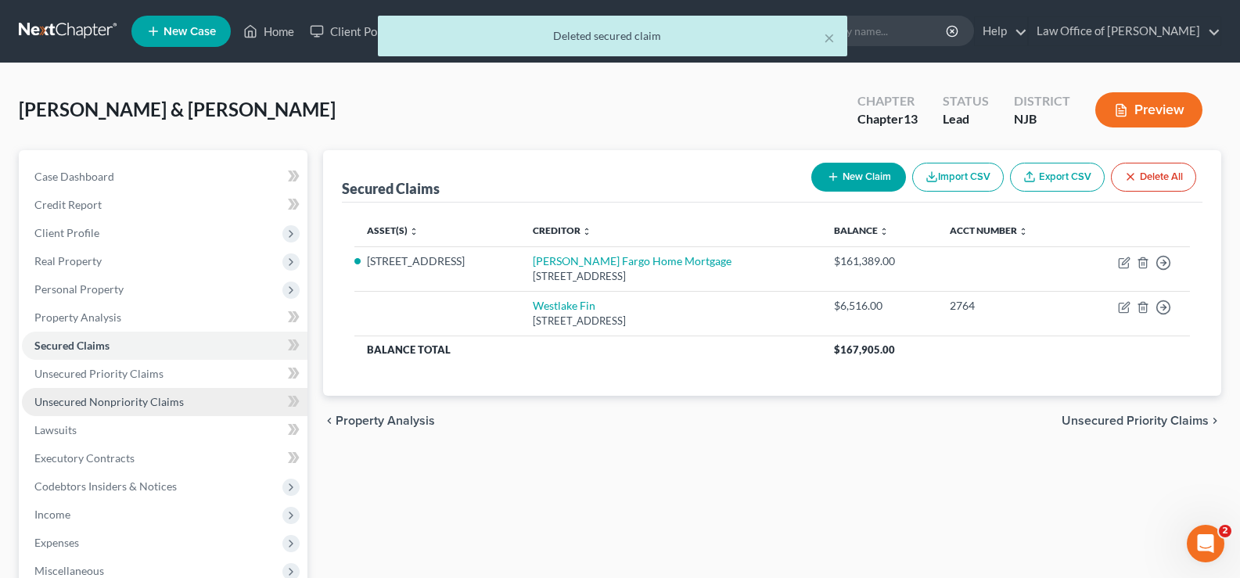
click at [121, 400] on span "Unsecured Nonpriority Claims" at bounding box center [108, 401] width 149 height 13
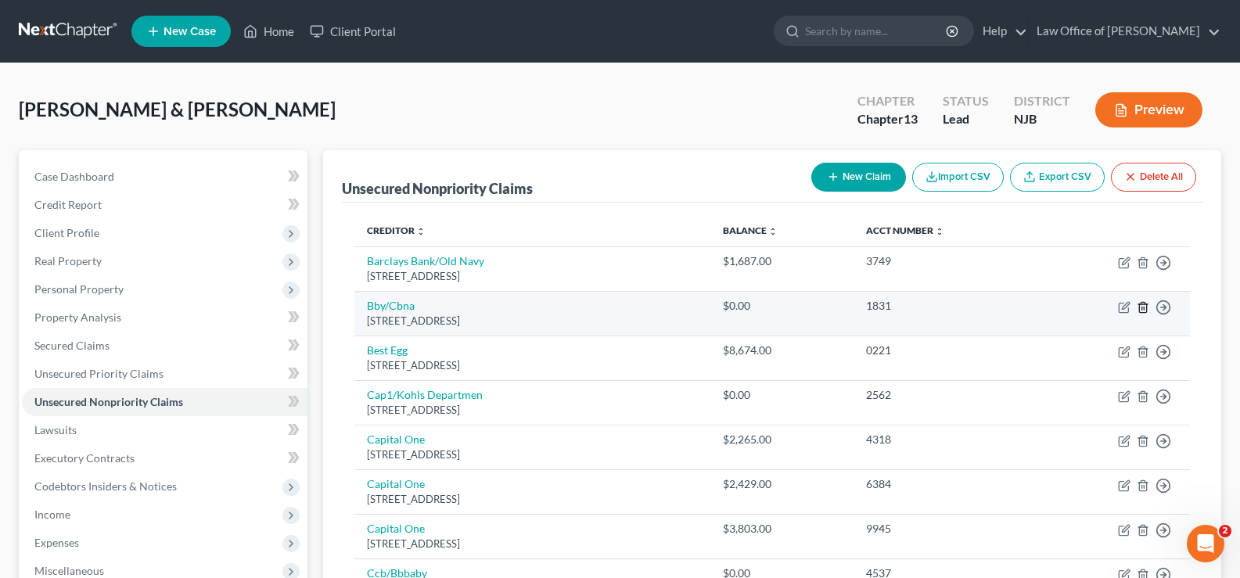
click at [1143, 303] on icon "button" at bounding box center [1142, 307] width 13 height 13
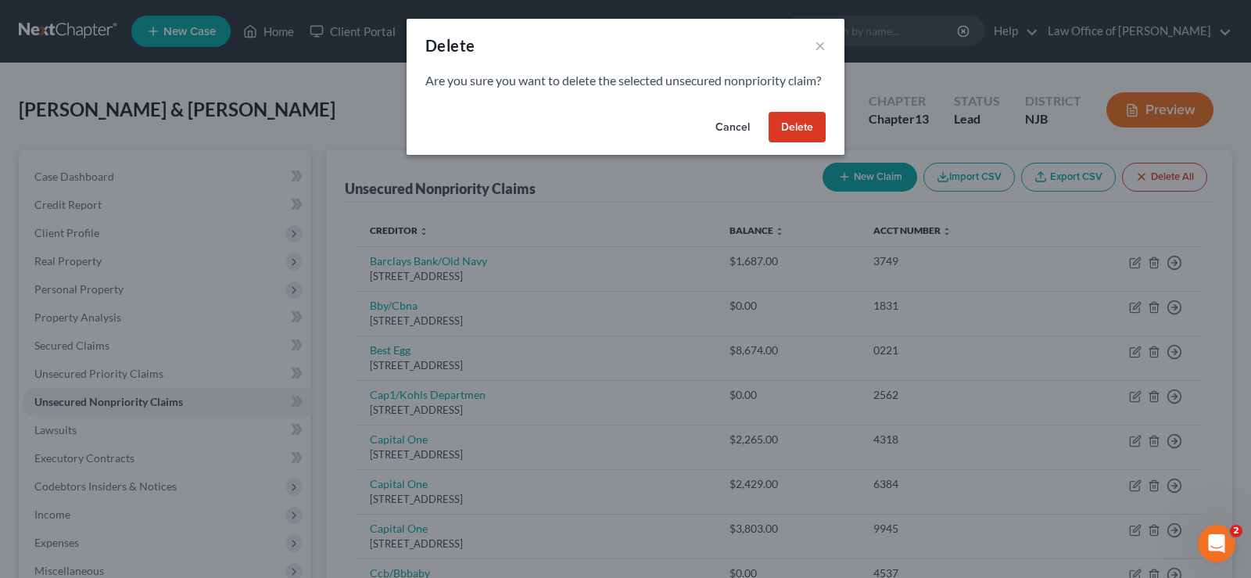
click at [795, 143] on button "Delete" at bounding box center [797, 127] width 57 height 31
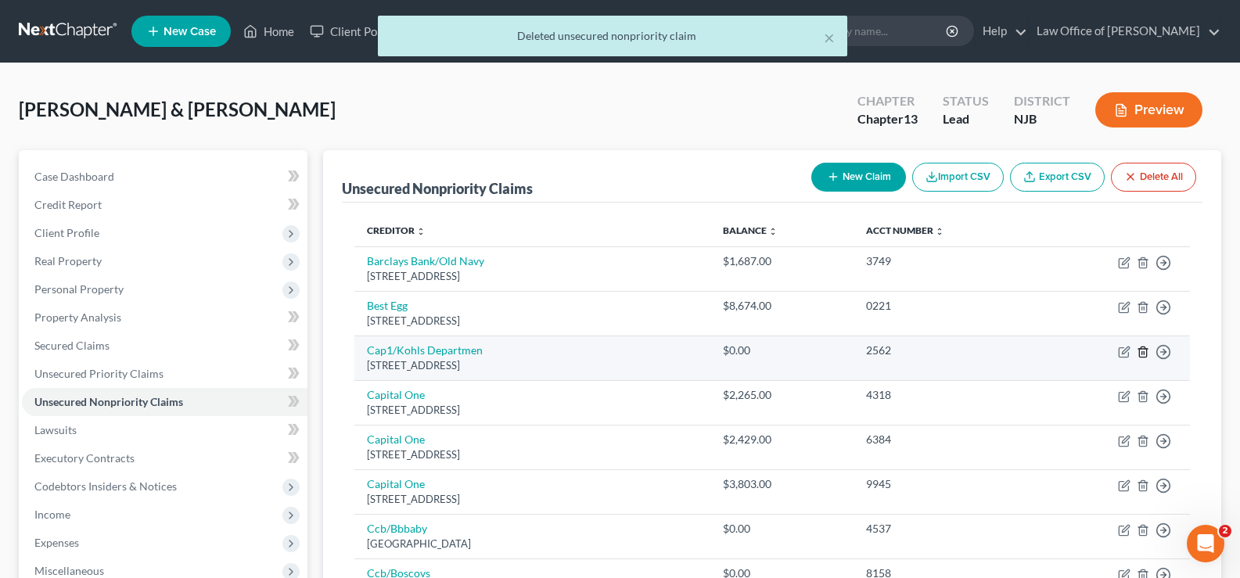
click at [1144, 350] on icon "button" at bounding box center [1142, 352] width 13 height 13
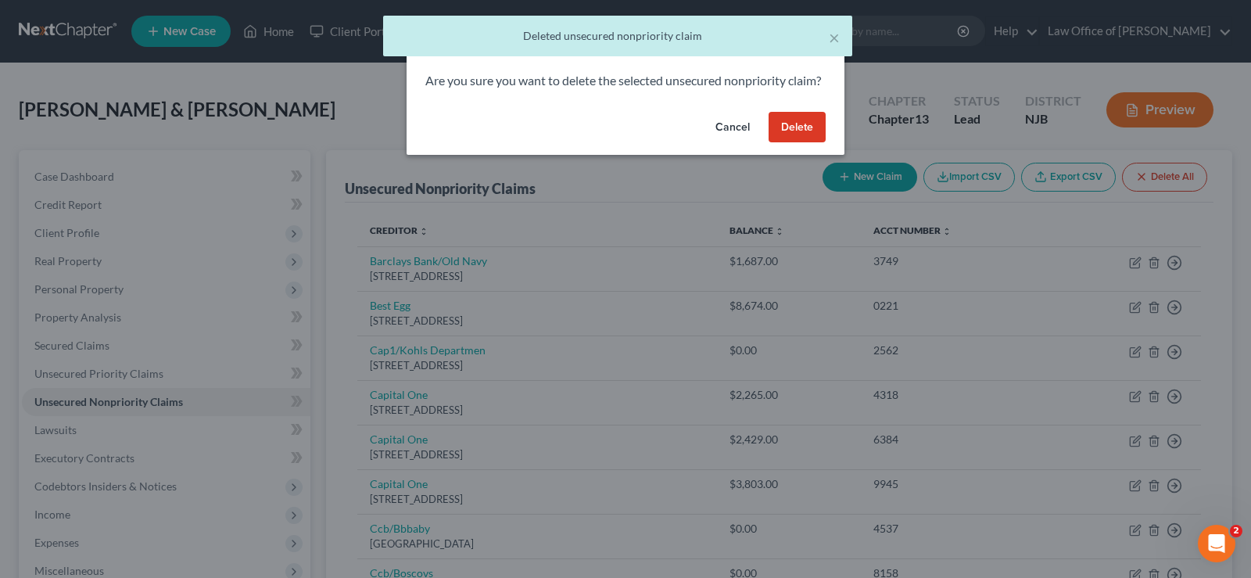
drag, startPoint x: 774, startPoint y: 135, endPoint x: 805, endPoint y: 144, distance: 31.9
click at [774, 135] on button "Delete" at bounding box center [797, 127] width 57 height 31
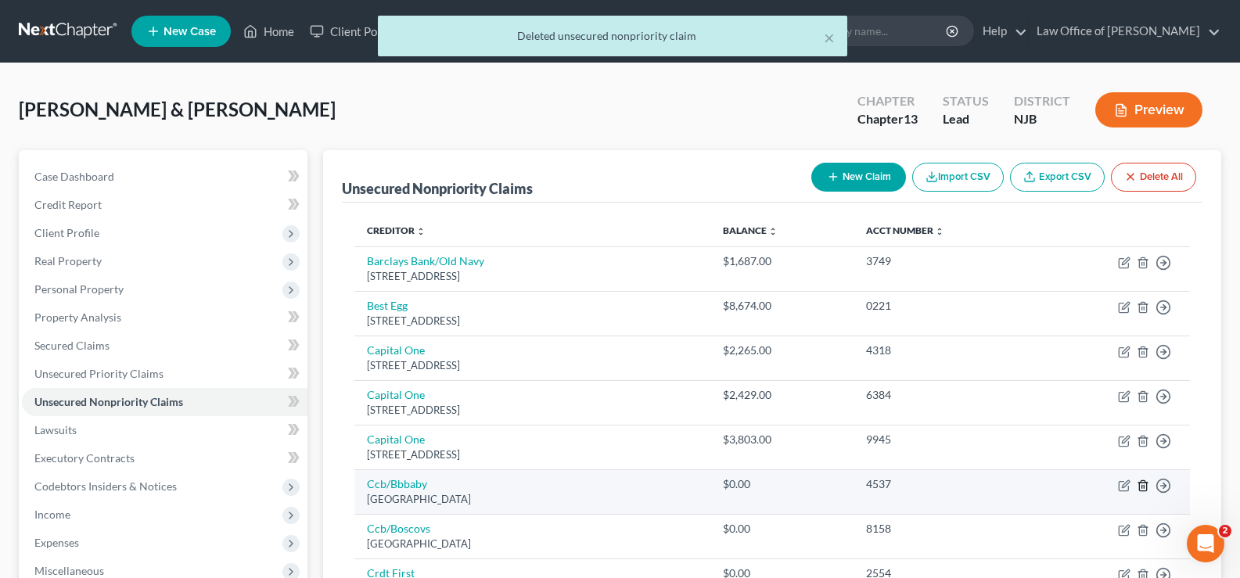
click at [1142, 484] on icon "button" at bounding box center [1142, 485] width 13 height 13
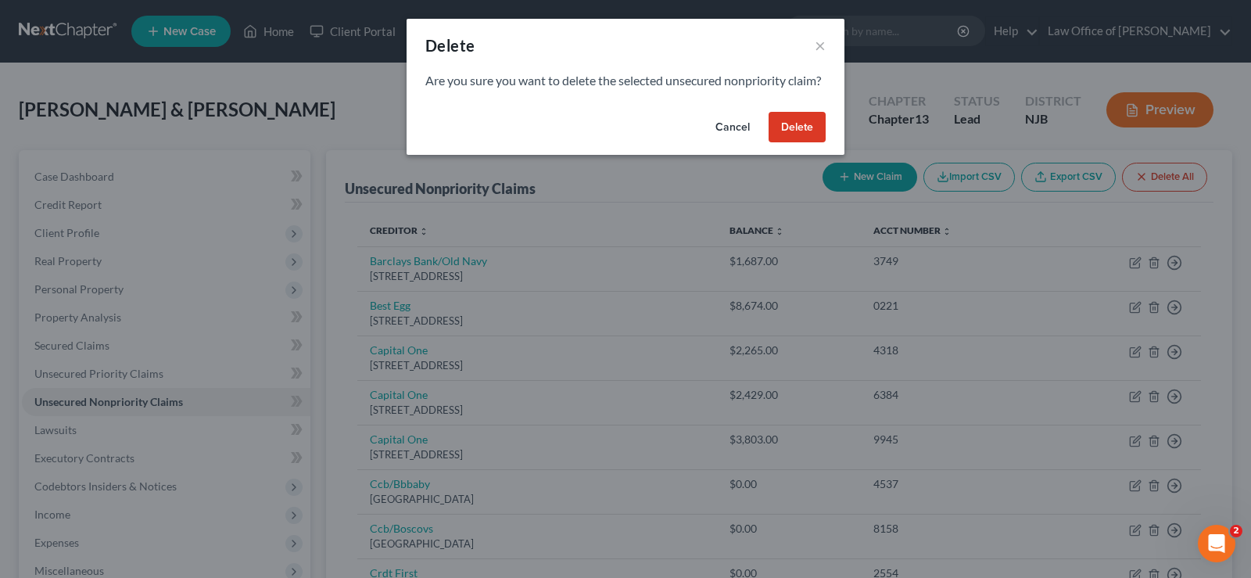
click at [780, 138] on button "Delete" at bounding box center [797, 127] width 57 height 31
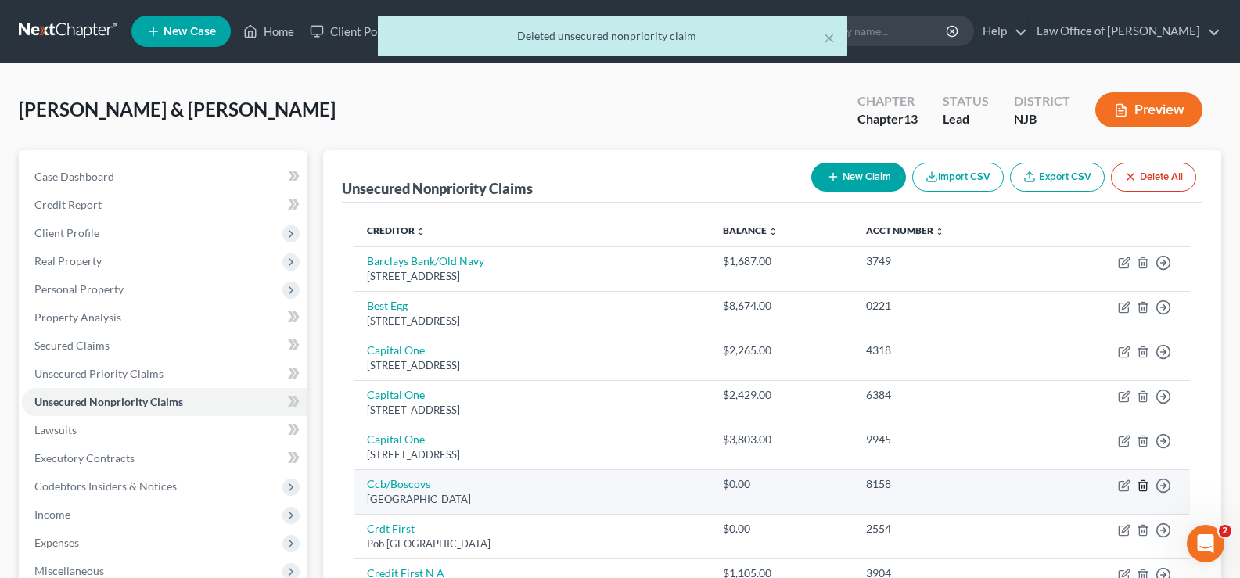
click at [1143, 486] on line "button" at bounding box center [1143, 486] width 0 height 3
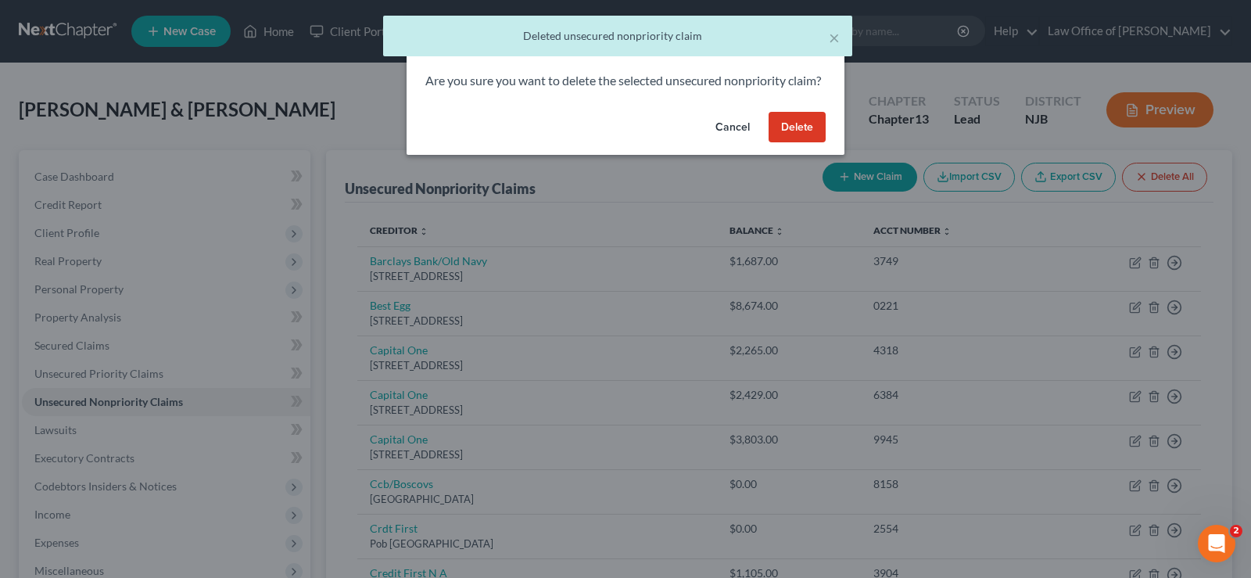
click at [782, 142] on button "Delete" at bounding box center [797, 127] width 57 height 31
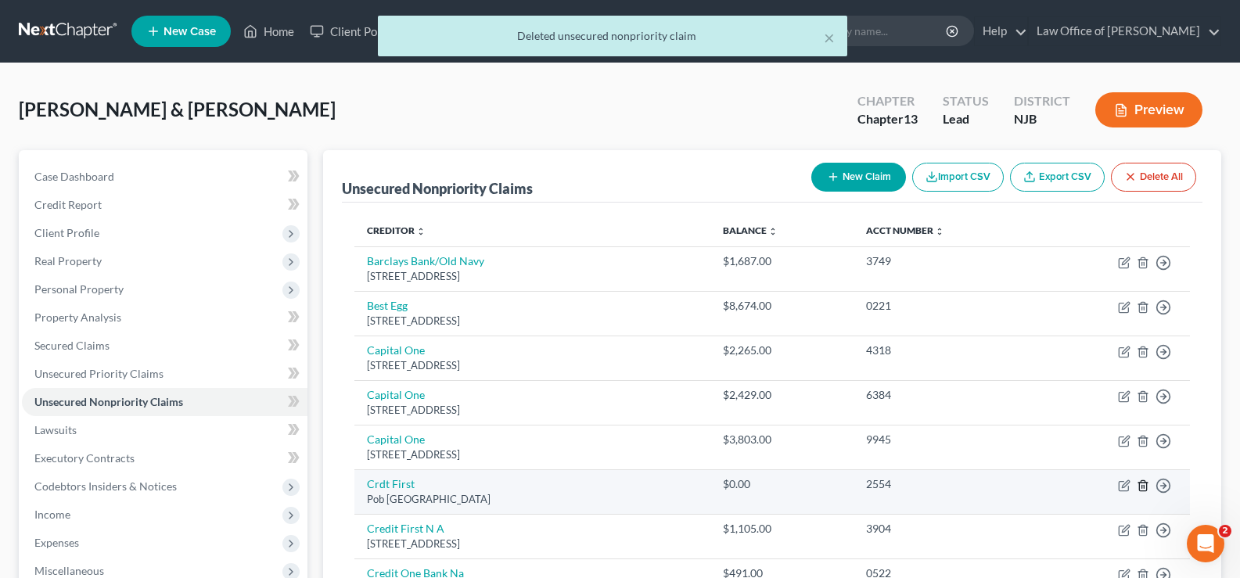
click at [1142, 480] on icon "button" at bounding box center [1142, 485] width 7 height 10
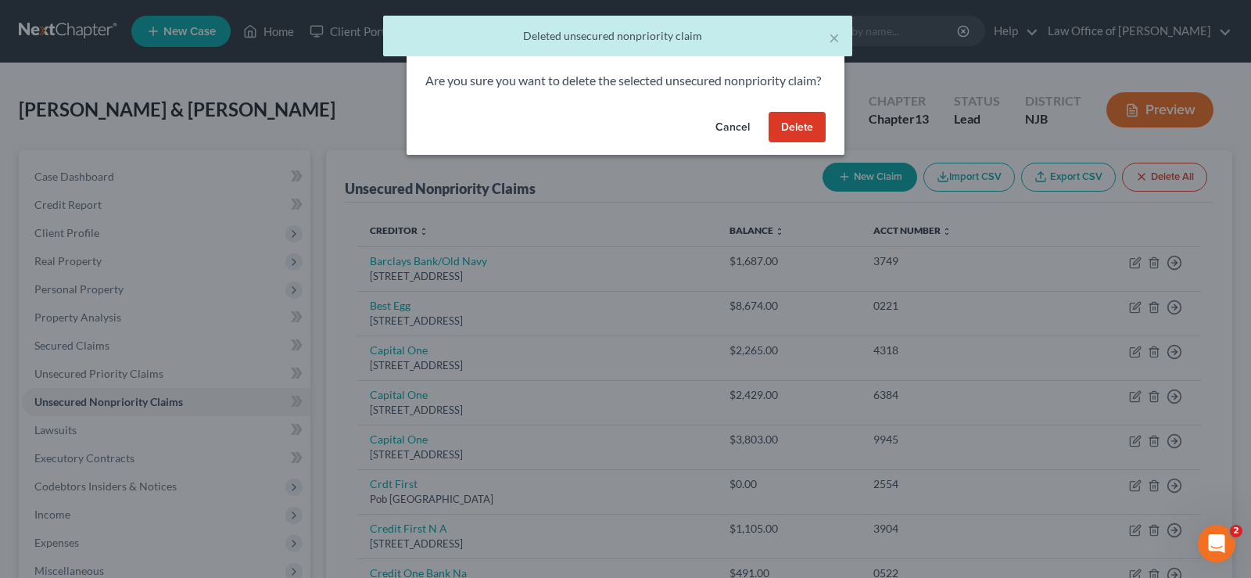
click at [798, 141] on button "Delete" at bounding box center [797, 127] width 57 height 31
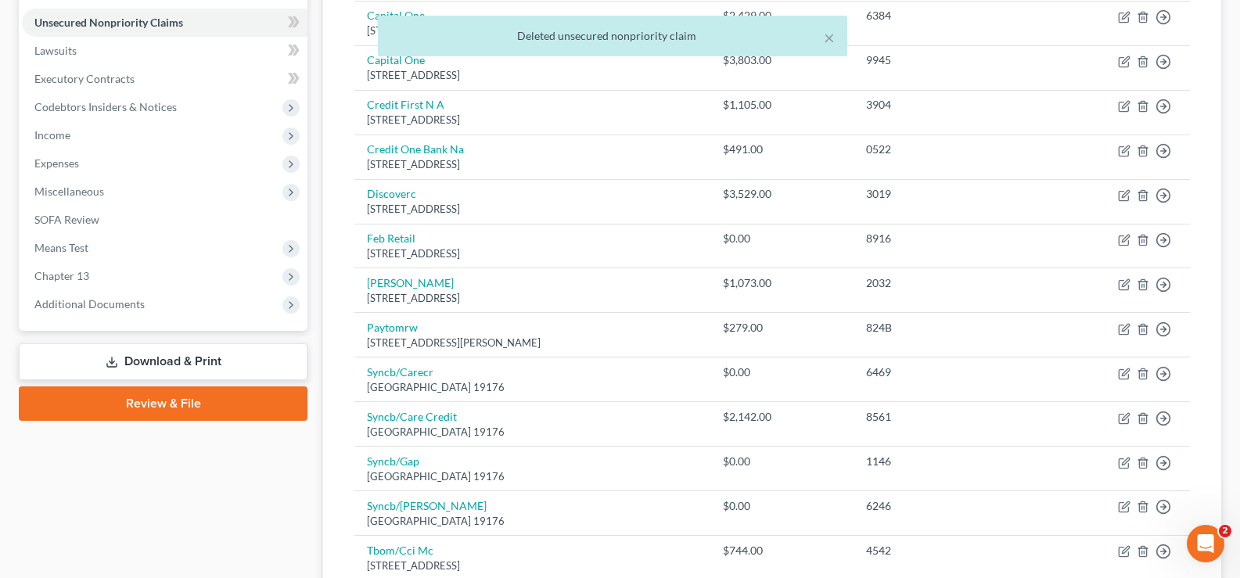
scroll to position [394, 0]
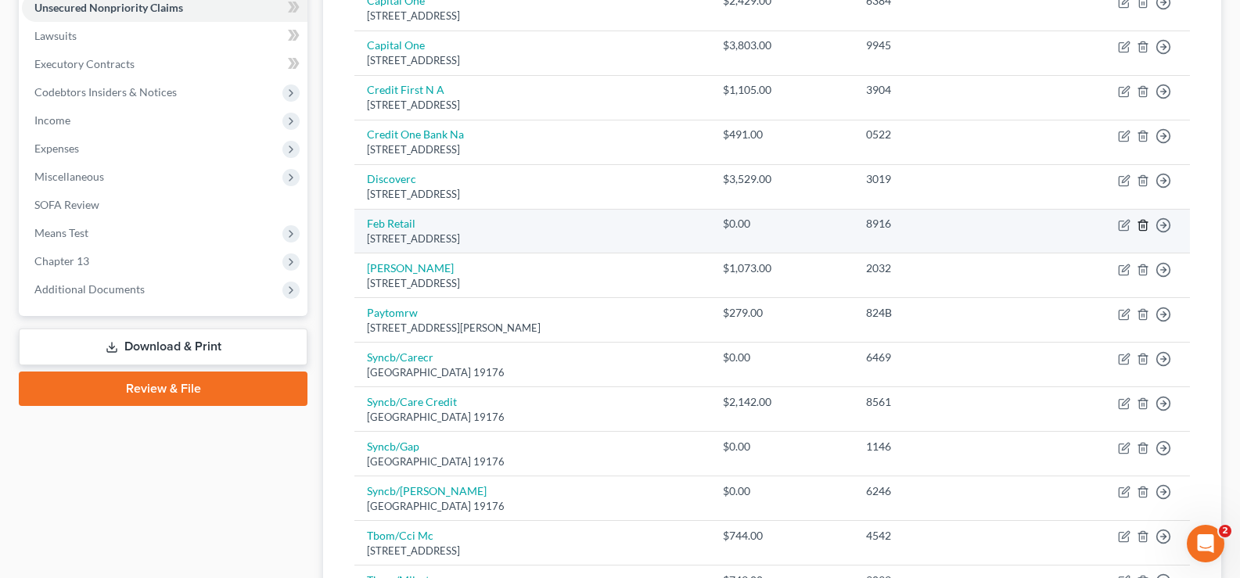
click at [1143, 219] on icon "button" at bounding box center [1142, 225] width 13 height 13
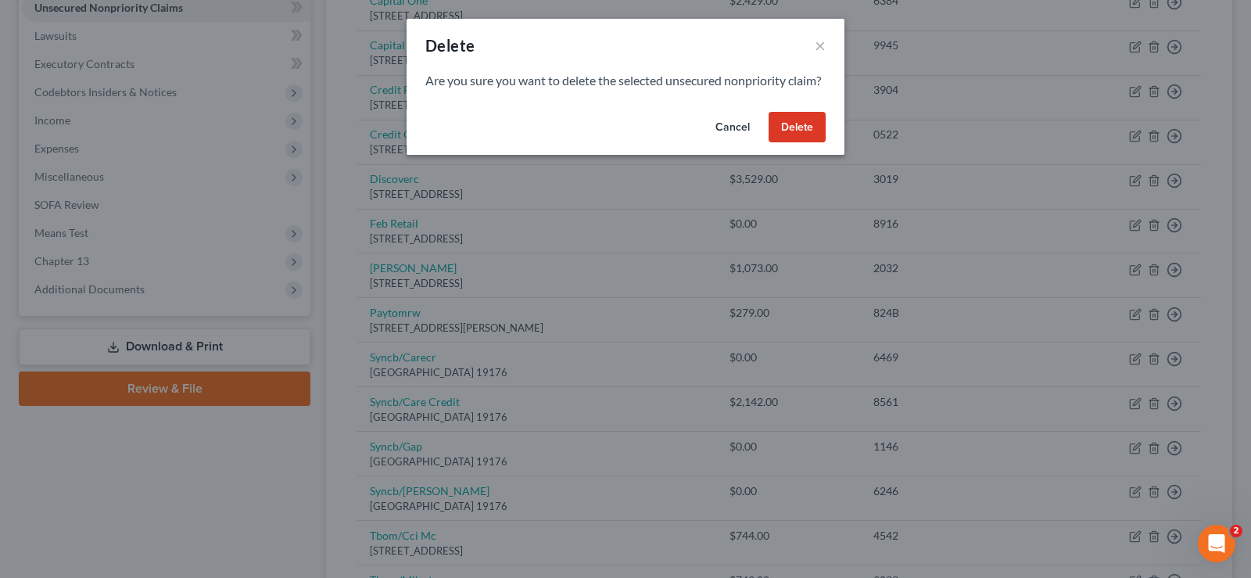
click at [798, 142] on button "Delete" at bounding box center [797, 127] width 57 height 31
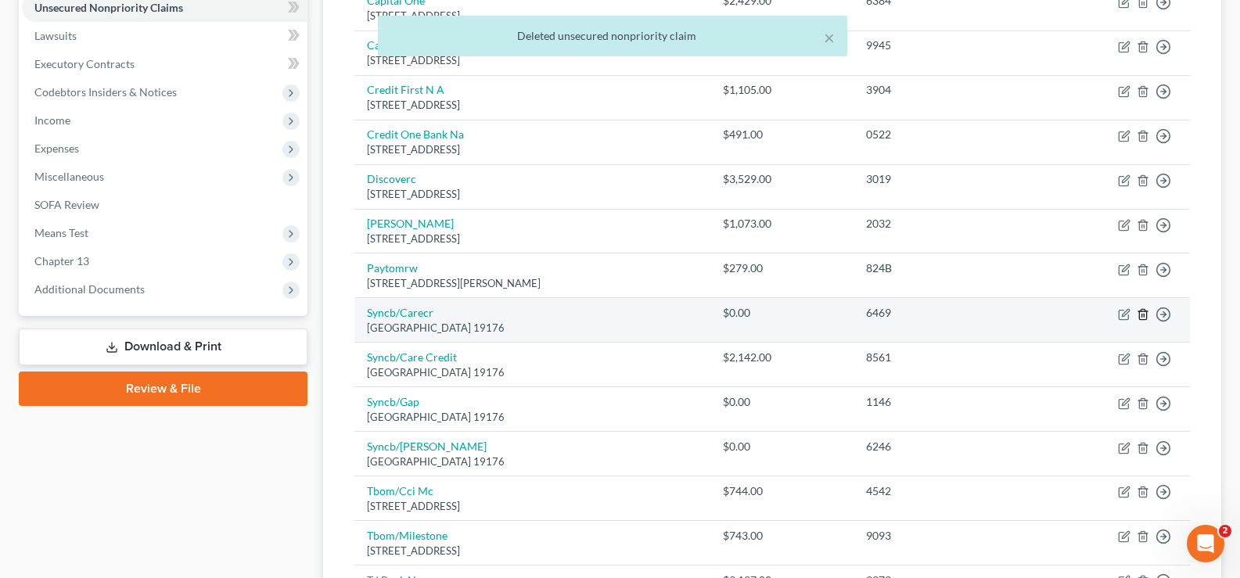
click at [1141, 308] on icon "button" at bounding box center [1142, 314] width 13 height 13
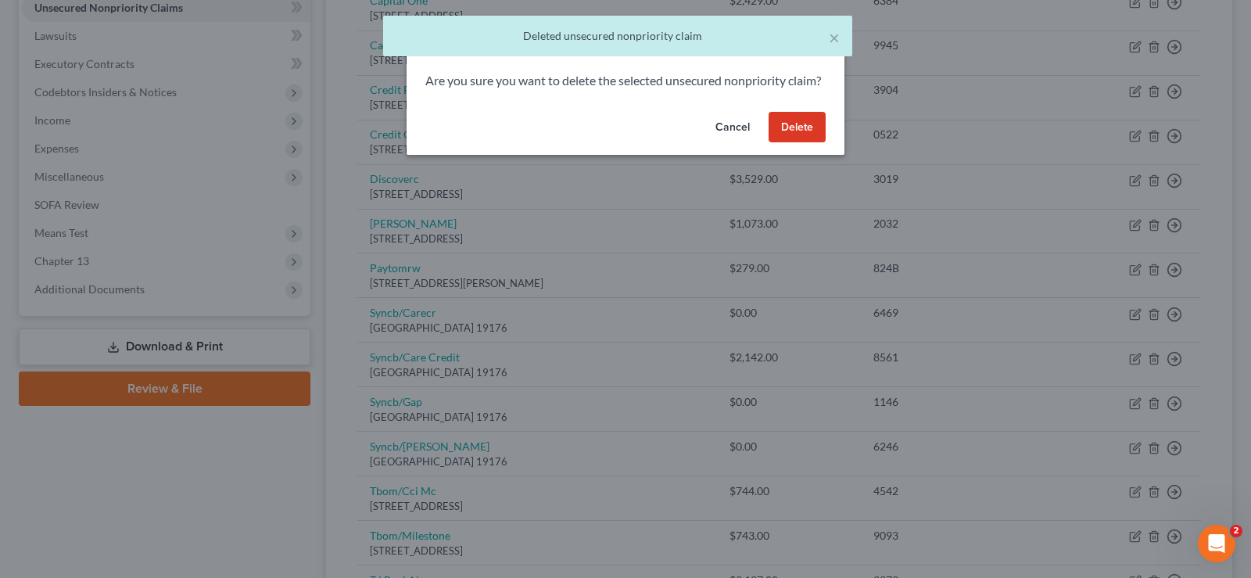
click at [794, 138] on button "Delete" at bounding box center [797, 127] width 57 height 31
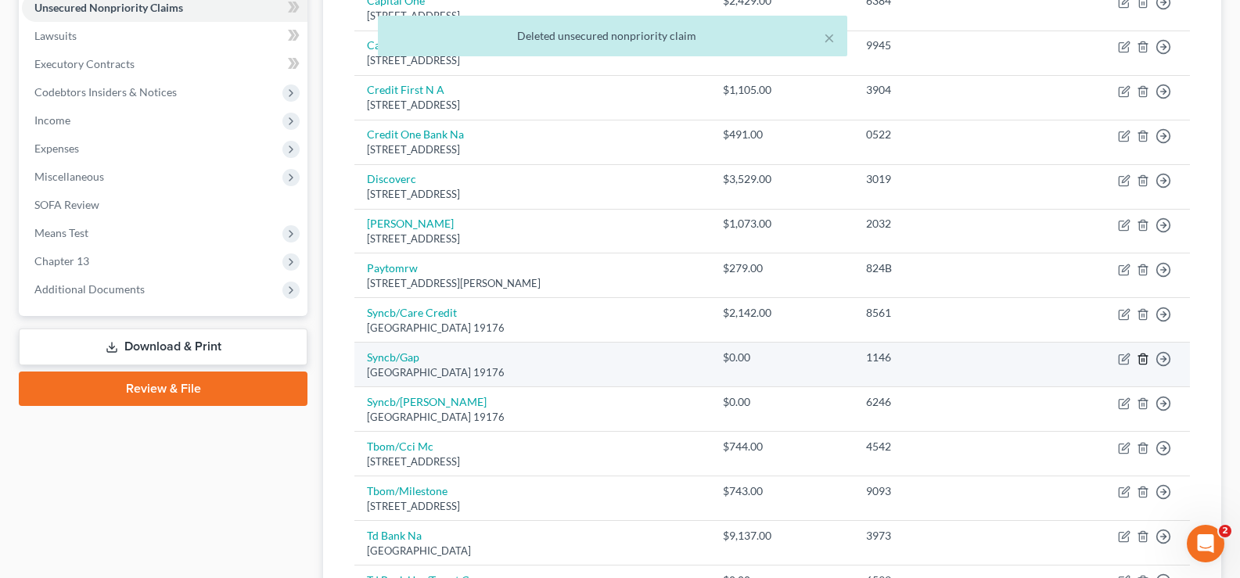
click at [1142, 358] on line "button" at bounding box center [1142, 359] width 0 height 3
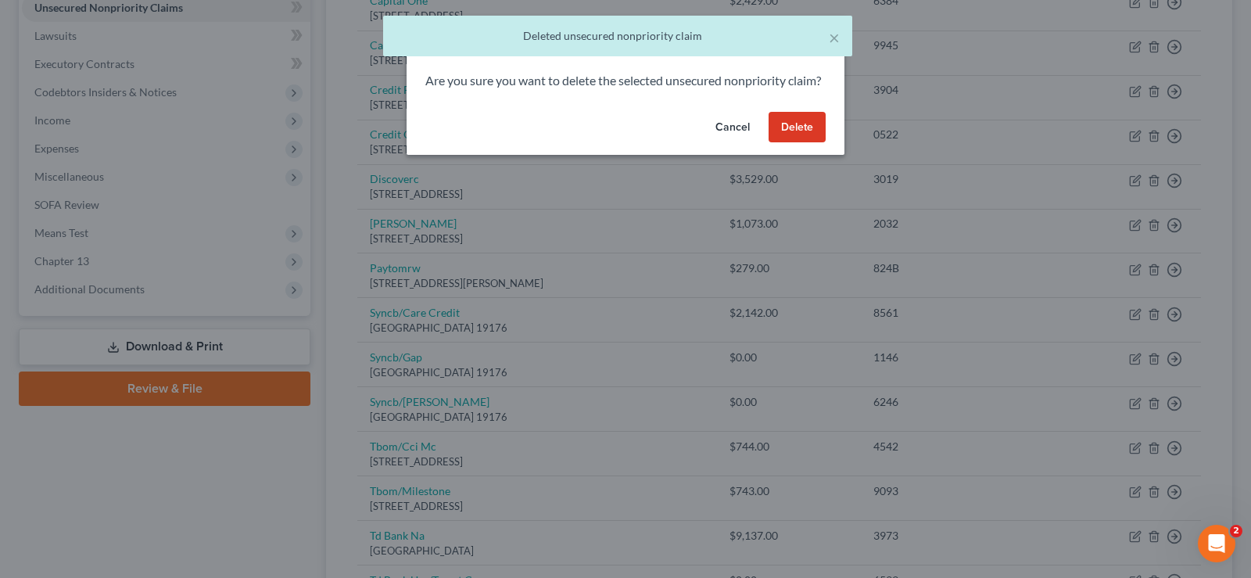
click at [797, 143] on button "Delete" at bounding box center [797, 127] width 57 height 31
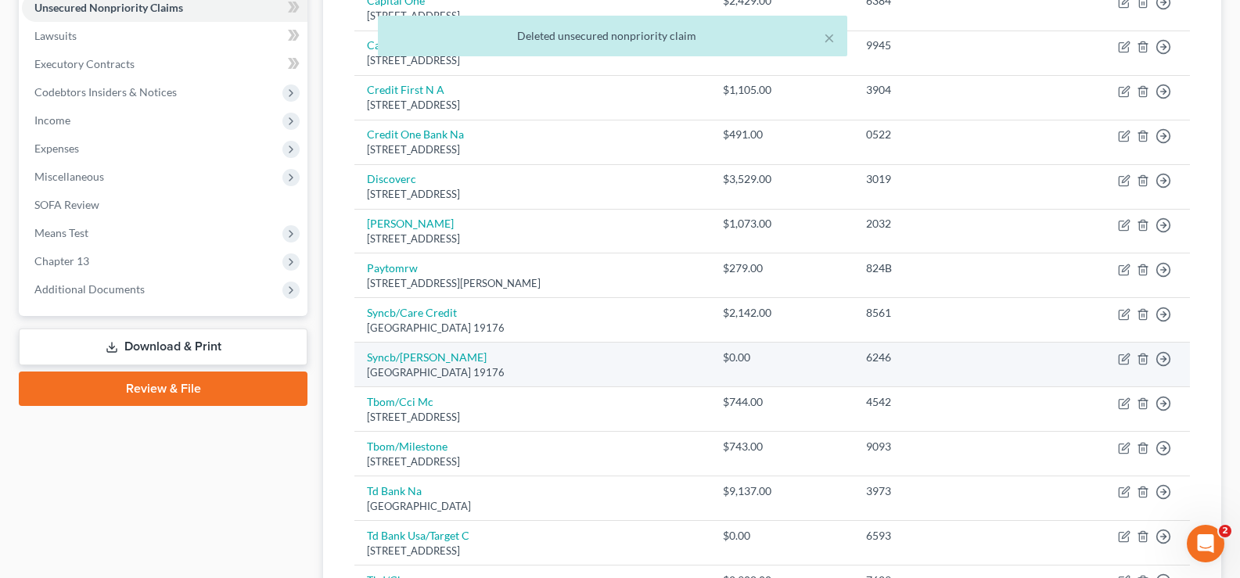
click at [1154, 345] on td "Move to D Move to E Move to G Move to Notice Only" at bounding box center [1115, 365] width 152 height 45
click at [1138, 356] on icon "button" at bounding box center [1142, 359] width 13 height 13
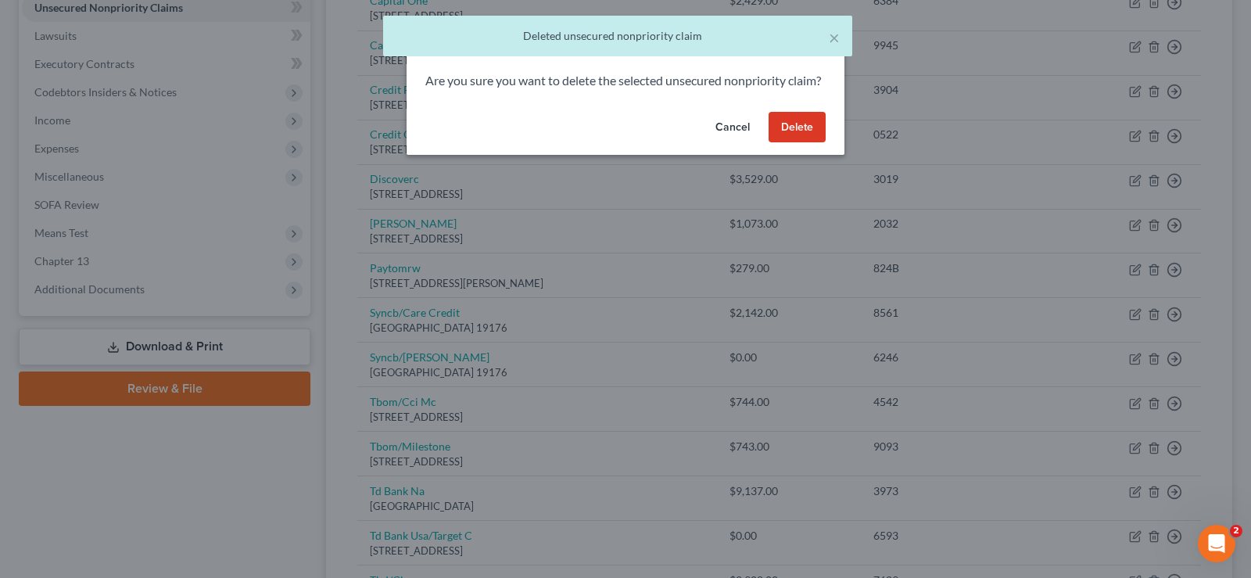
click at [795, 132] on button "Delete" at bounding box center [797, 127] width 57 height 31
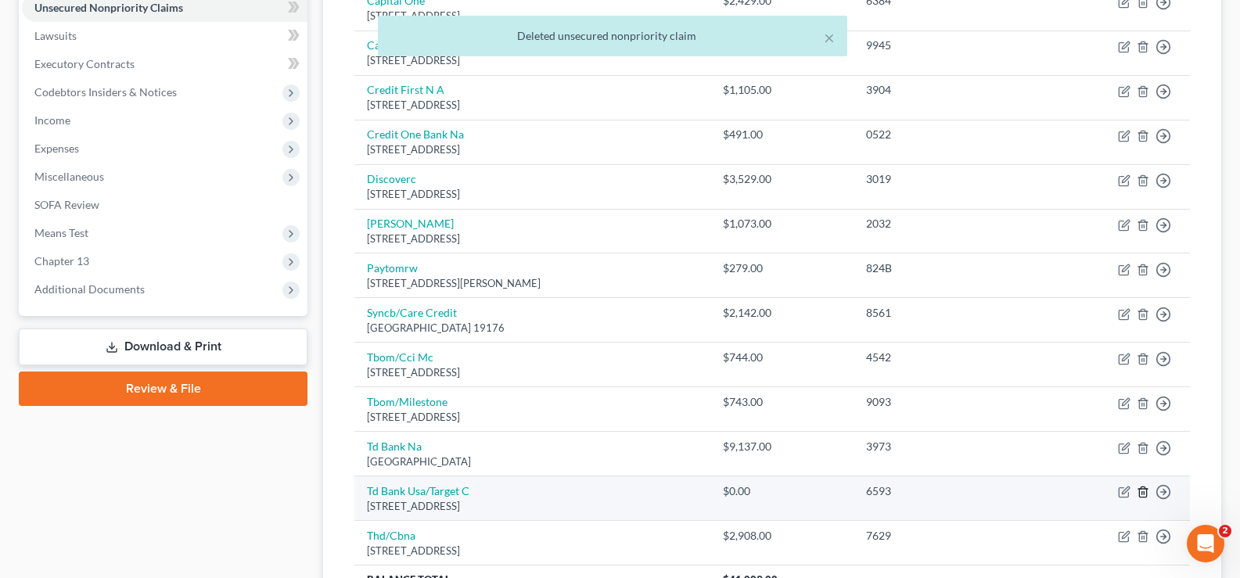
click at [1138, 486] on icon "button" at bounding box center [1142, 492] width 13 height 13
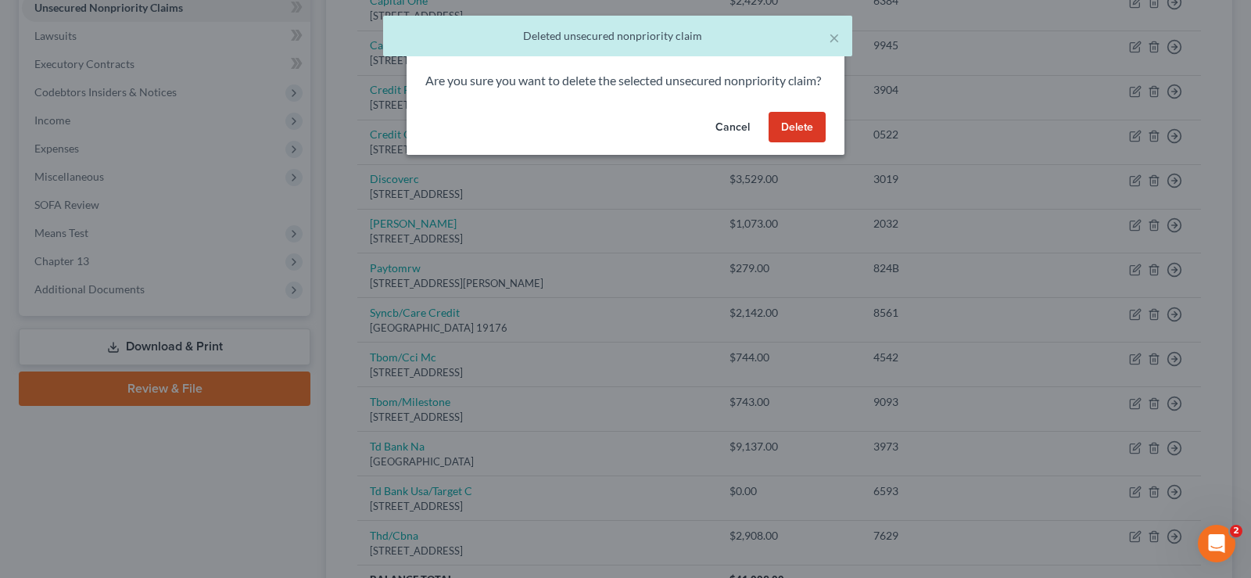
click at [805, 143] on button "Delete" at bounding box center [797, 127] width 57 height 31
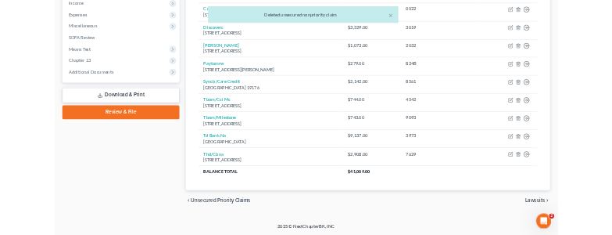
scroll to position [0, 0]
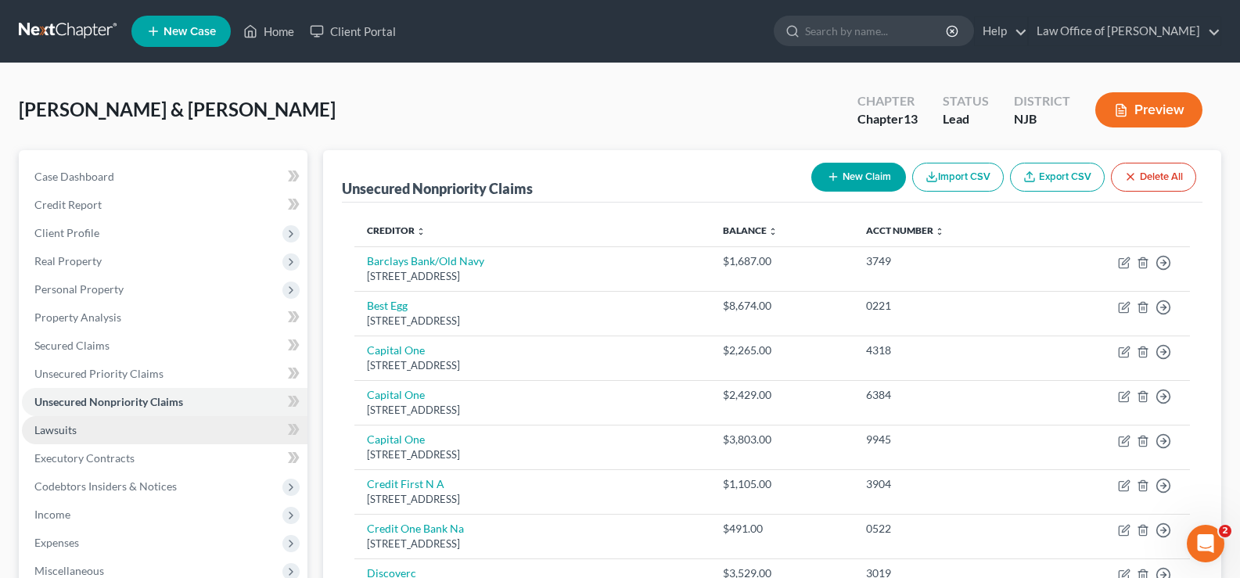
click at [53, 427] on span "Lawsuits" at bounding box center [55, 429] width 42 height 13
